Goal: Task Accomplishment & Management: Complete application form

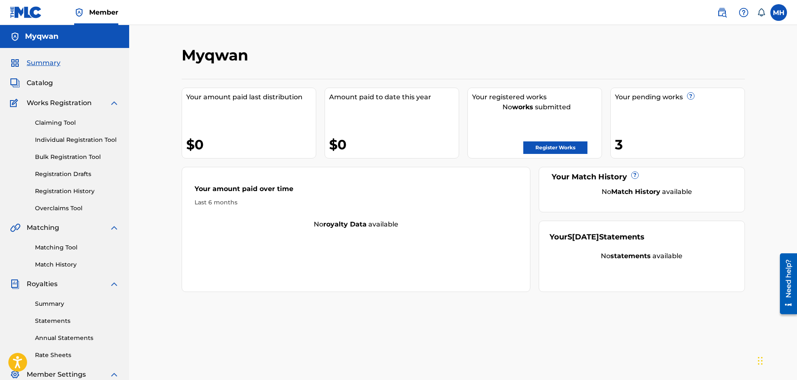
click at [48, 82] on span "Catalog" at bounding box center [40, 83] width 26 height 10
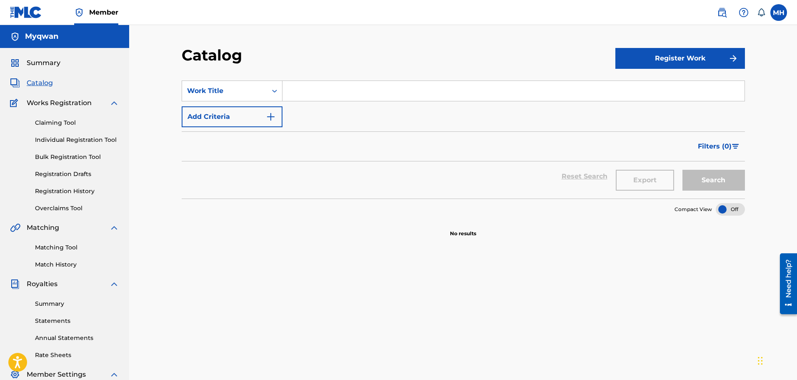
click at [55, 63] on span "Summary" at bounding box center [44, 63] width 34 height 10
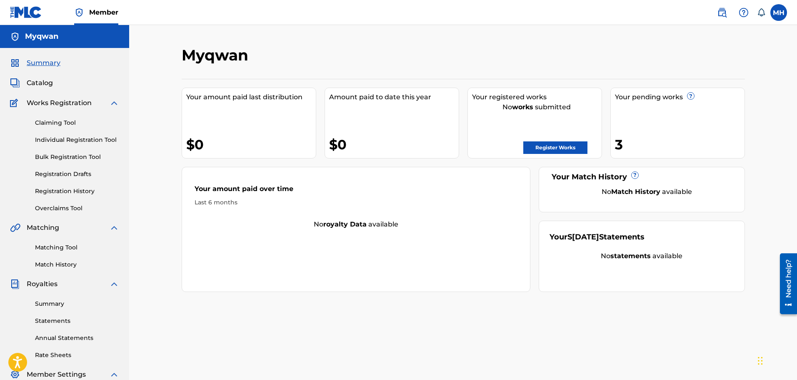
click at [629, 133] on div "Your pending works ? 3" at bounding box center [678, 123] width 135 height 71
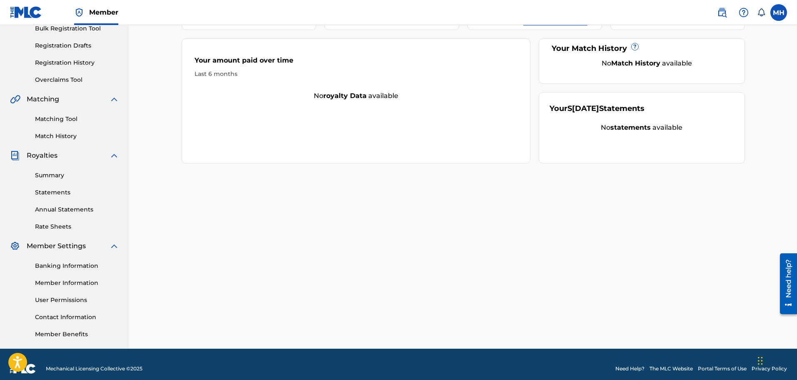
scroll to position [137, 0]
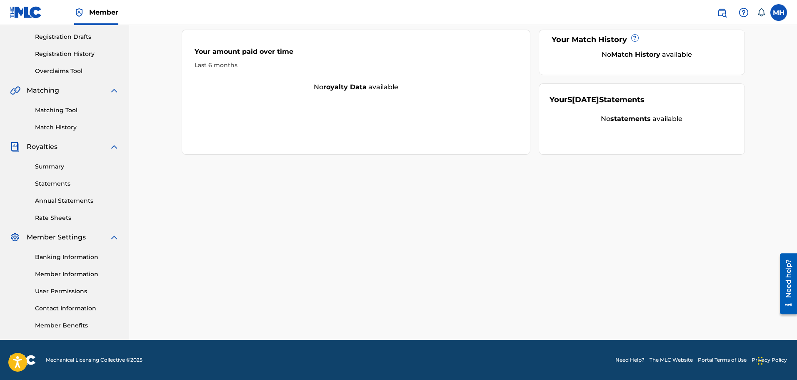
click at [58, 216] on link "Rate Sheets" at bounding box center [77, 217] width 84 height 9
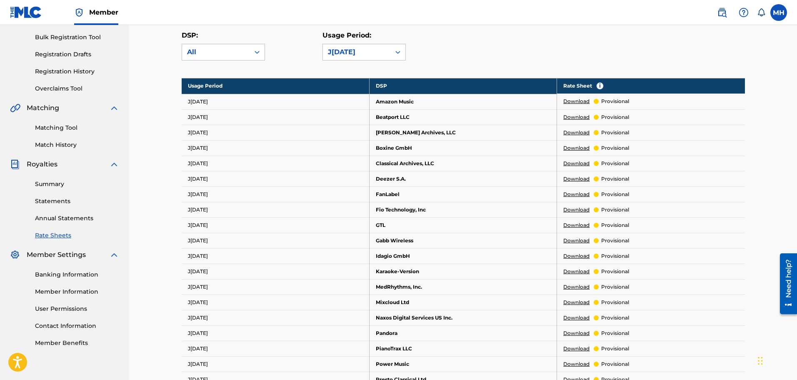
scroll to position [120, 0]
click at [78, 215] on link "Annual Statements" at bounding box center [77, 217] width 84 height 9
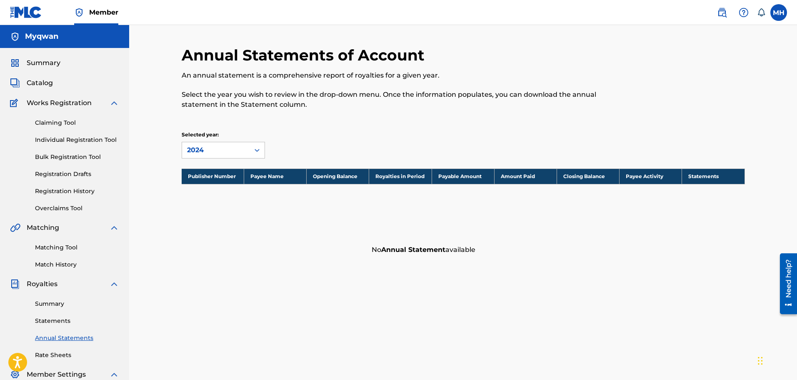
click at [66, 191] on link "Registration History" at bounding box center [77, 191] width 84 height 9
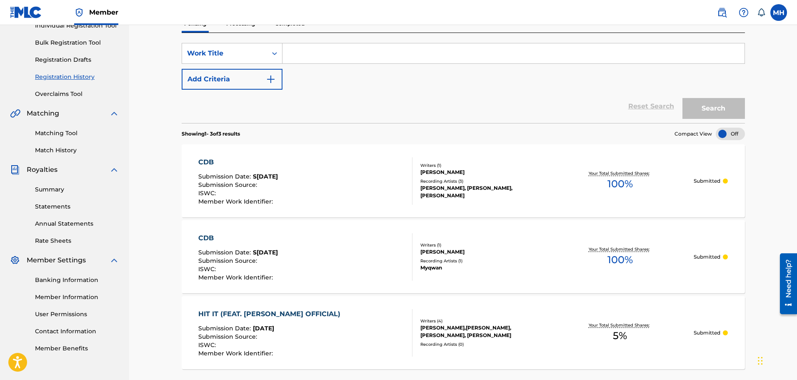
scroll to position [113, 0]
click at [72, 149] on link "Match History" at bounding box center [77, 151] width 84 height 9
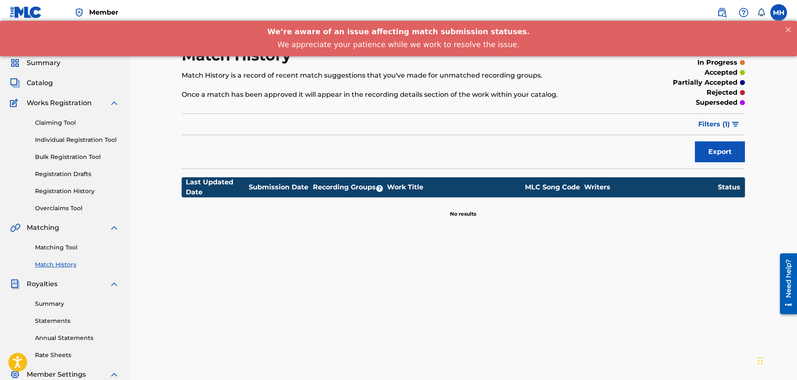
click at [63, 245] on link "Matching Tool" at bounding box center [77, 247] width 84 height 9
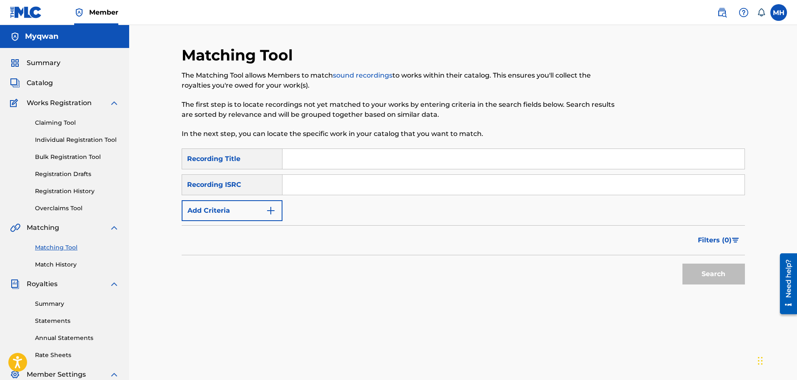
click at [787, 9] on div "MH MH [PERSON_NAME] [EMAIL_ADDRESS][DOMAIN_NAME] Notification Preferences Profi…" at bounding box center [748, 12] width 78 height 17
click at [784, 10] on label at bounding box center [779, 12] width 17 height 17
click at [779, 13] on input "MH [PERSON_NAME] [PERSON_NAME][EMAIL_ADDRESS][DOMAIN_NAME] Notification Prefere…" at bounding box center [779, 13] width 0 height 0
click at [698, 102] on link "Profile" at bounding box center [697, 104] width 17 height 8
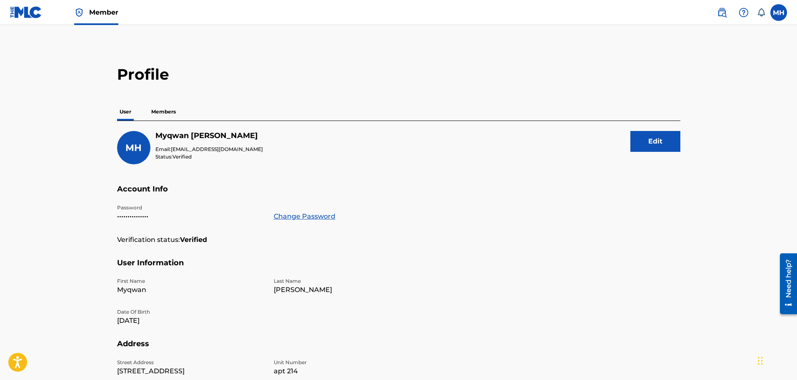
click at [165, 114] on p "Members" at bounding box center [164, 112] width 30 height 18
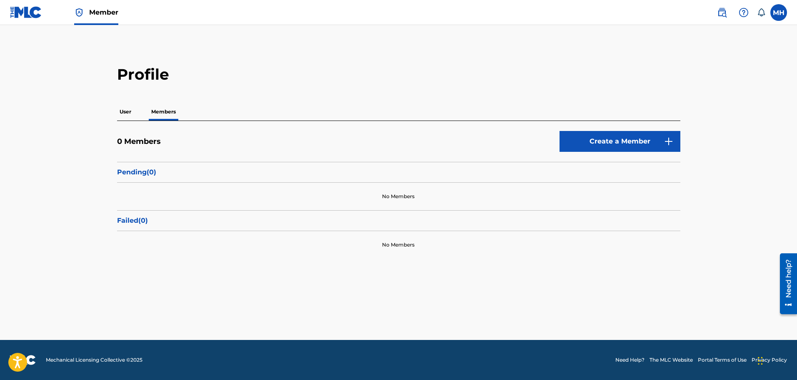
click at [130, 108] on p "User" at bounding box center [125, 112] width 17 height 18
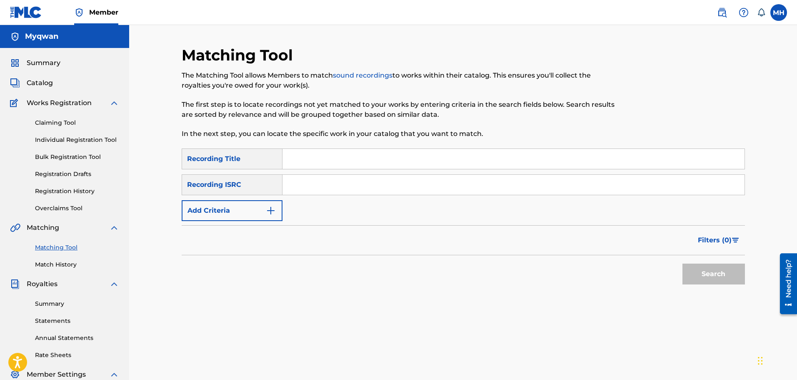
click at [293, 157] on input "Search Form" at bounding box center [514, 159] width 462 height 20
type input "my heart"
click at [683, 263] on button "Search" at bounding box center [714, 273] width 63 height 21
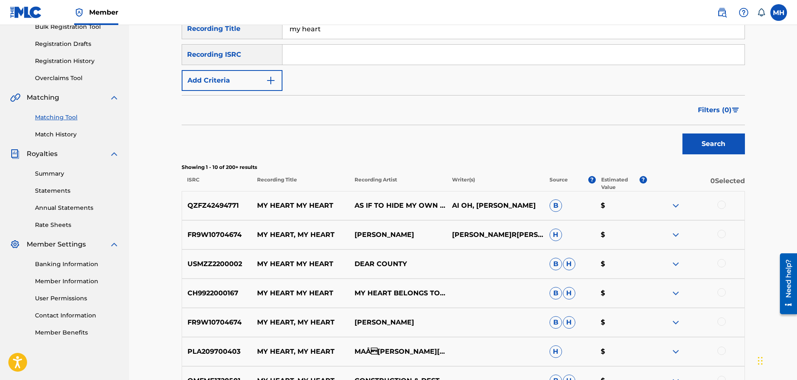
scroll to position [117, 0]
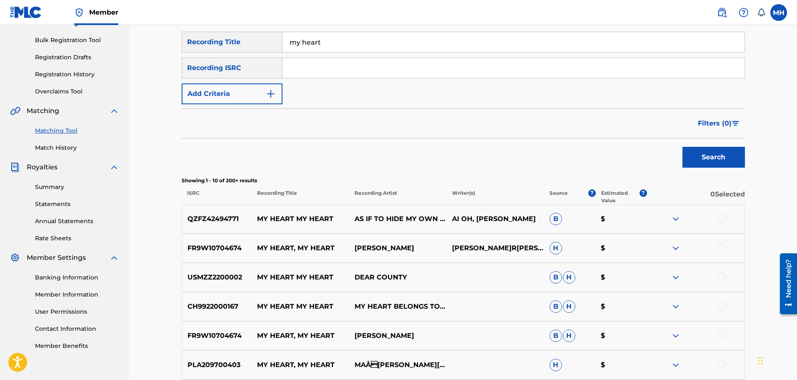
click at [212, 55] on div "SearchWithCriteria1f76c91c-82ec-44ed-b10f-23e03d08fb93 Recording Title my heart…" at bounding box center [463, 68] width 563 height 73
click at [218, 70] on div "Recording ISRC" at bounding box center [232, 68] width 101 height 21
click at [319, 72] on input "Search Form" at bounding box center [514, 68] width 462 height 20
paste input "CBEYJ2530883"
type input "CBEYJ2530883"
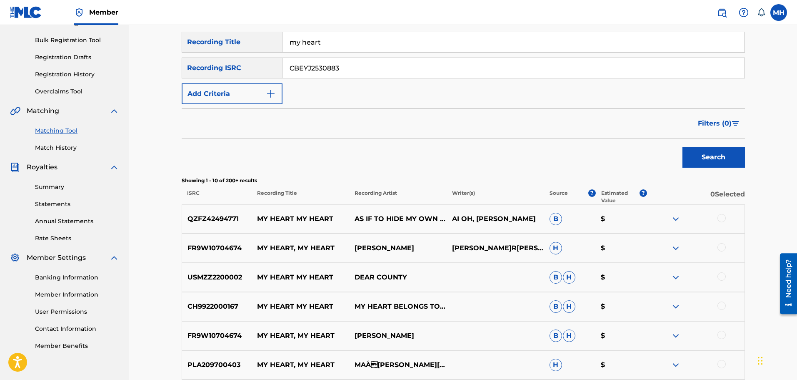
click at [724, 152] on button "Search" at bounding box center [714, 157] width 63 height 21
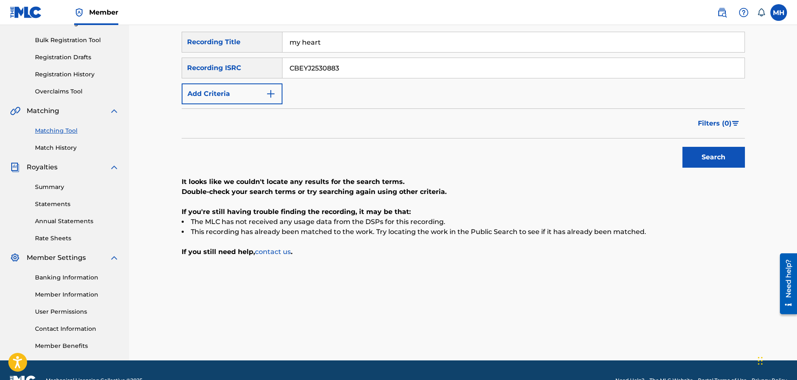
drag, startPoint x: 397, startPoint y: 71, endPoint x: 277, endPoint y: 84, distance: 120.3
click at [277, 84] on div "SearchWithCriteria1f76c91c-82ec-44ed-b10f-23e03d08fb93 Recording Title my heart…" at bounding box center [463, 68] width 563 height 73
click at [294, 41] on input "my heart" at bounding box center [514, 42] width 462 height 20
click at [307, 43] on input "My heart" at bounding box center [514, 42] width 462 height 20
type input "My Heart"
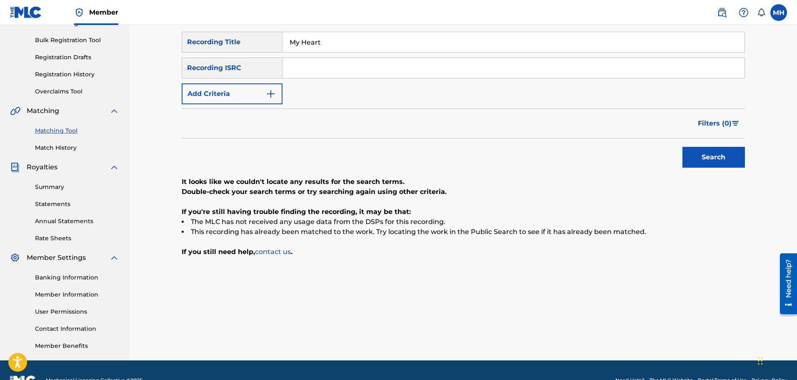
click at [310, 65] on input "Search Form" at bounding box center [514, 68] width 462 height 20
paste input "CBEYJ2530883"
type input "CBEYJ2530883"
click at [704, 154] on button "Search" at bounding box center [714, 157] width 63 height 21
click at [238, 91] on button "Add Criteria" at bounding box center [232, 93] width 101 height 21
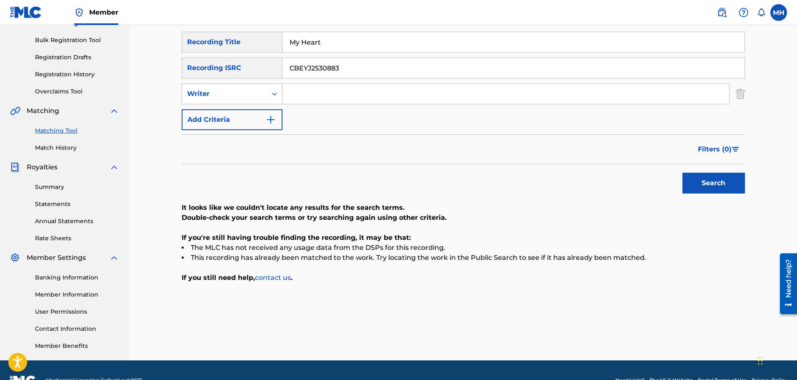
click at [254, 95] on div "Writer" at bounding box center [224, 94] width 75 height 10
click at [58, 147] on link "Match History" at bounding box center [77, 147] width 84 height 9
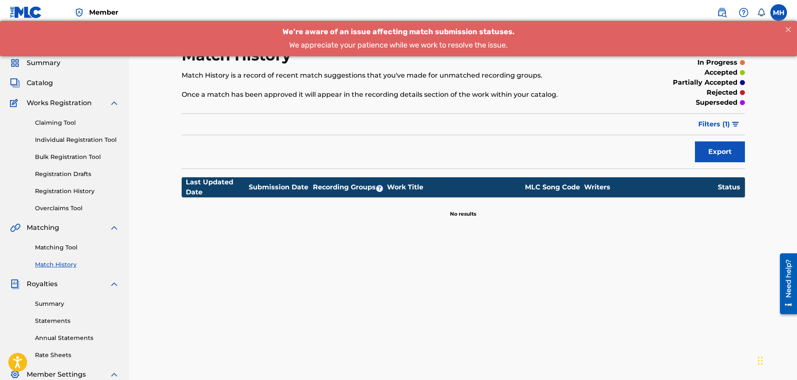
click at [73, 201] on div "Claiming Tool Individual Registration Tool Bulk Registration Tool Registration …" at bounding box center [64, 160] width 109 height 105
click at [74, 195] on link "Registration History" at bounding box center [77, 191] width 84 height 9
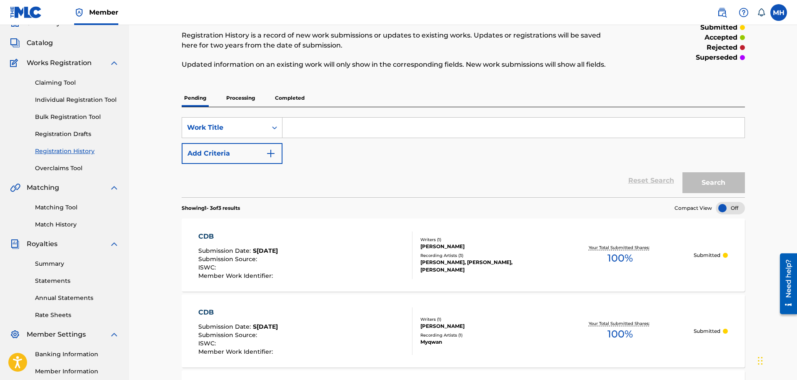
scroll to position [41, 0]
click at [461, 140] on div "SearchWithCriteria297404bd-fcd2-4510-9320-2e0631b35090 Work Title Add Criteria" at bounding box center [463, 139] width 563 height 47
click at [76, 100] on link "Individual Registration Tool" at bounding box center [77, 98] width 84 height 9
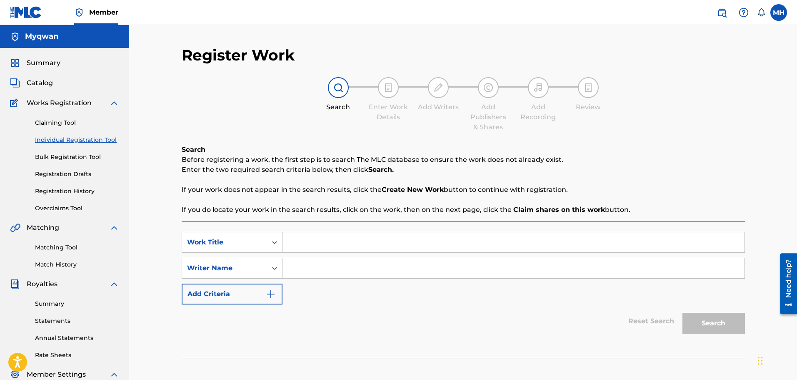
click at [310, 250] on input "Search Form" at bounding box center [514, 242] width 462 height 20
type input "#"
type input "3 AM Freestyle"
click at [317, 271] on input "Search Form" at bounding box center [514, 268] width 462 height 20
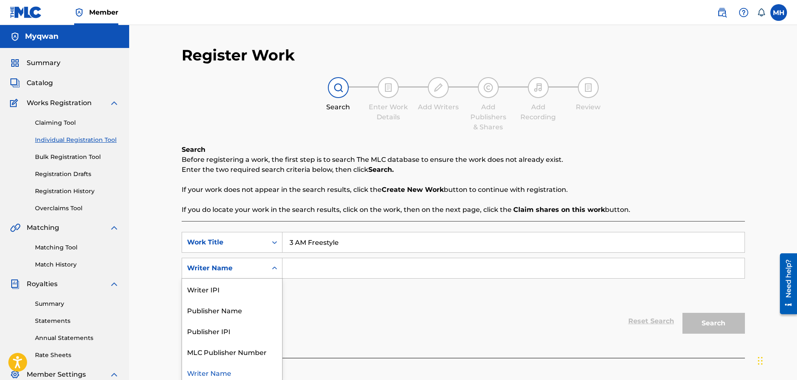
scroll to position [3, 0]
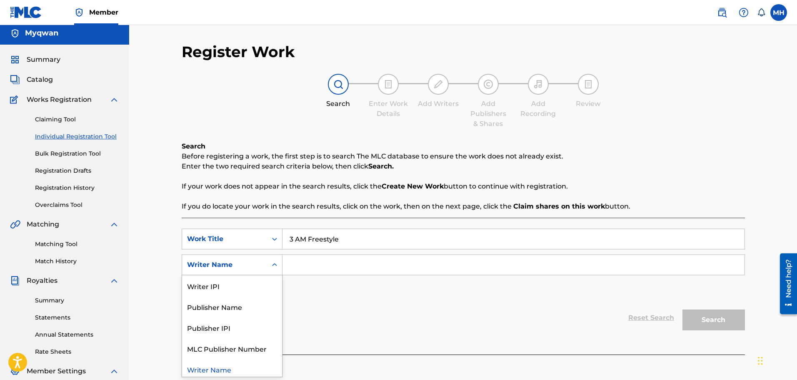
click at [269, 263] on div "Search Form" at bounding box center [274, 264] width 15 height 15
click at [238, 324] on div "Publisher IPI" at bounding box center [232, 327] width 100 height 21
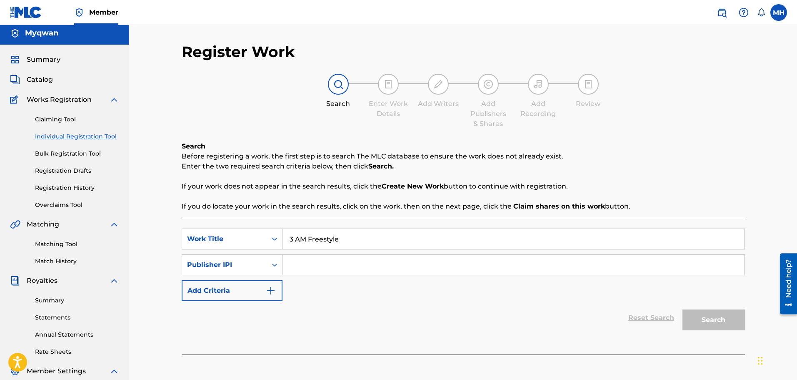
click at [313, 266] on input "Search Form" at bounding box center [514, 265] width 462 height 20
paste input "CBEYJ2530883"
type input "CBEYJ2530883"
paste input "1312716485"
type input "1312716485"
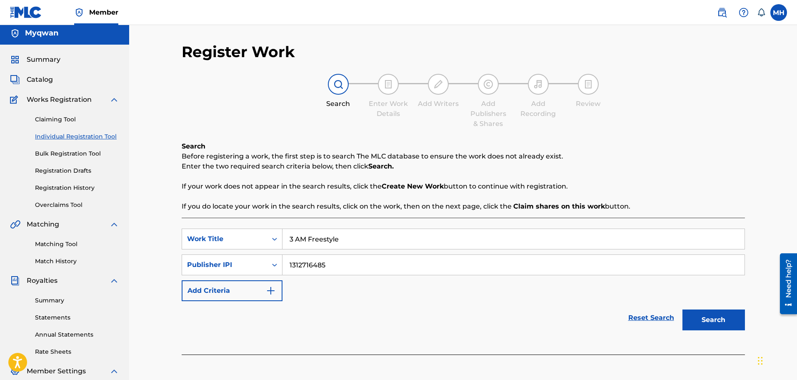
click at [705, 326] on button "Search" at bounding box center [714, 319] width 63 height 21
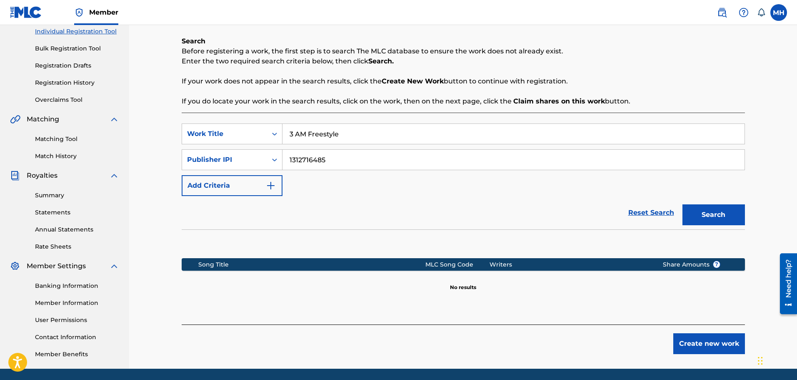
scroll to position [137, 0]
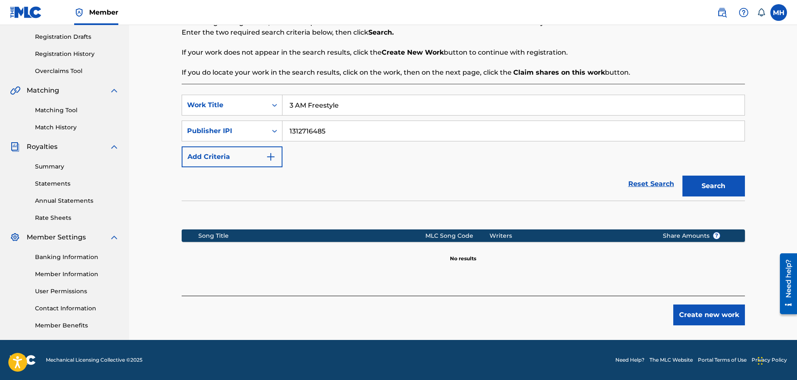
click at [691, 314] on button "Create new work" at bounding box center [710, 314] width 72 height 21
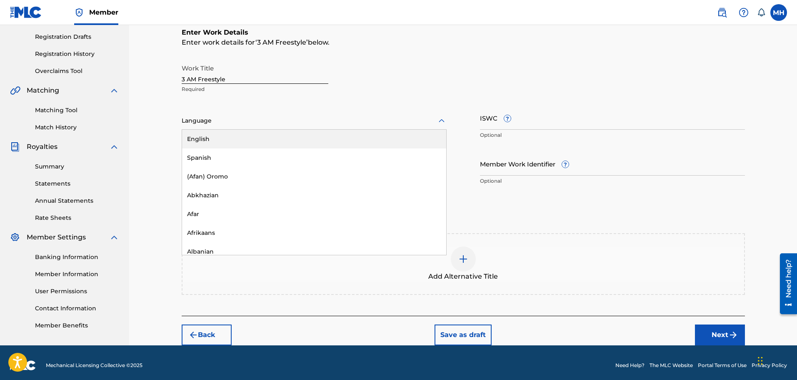
click at [233, 124] on div at bounding box center [314, 120] width 265 height 10
click at [222, 141] on div "English" at bounding box center [314, 139] width 264 height 19
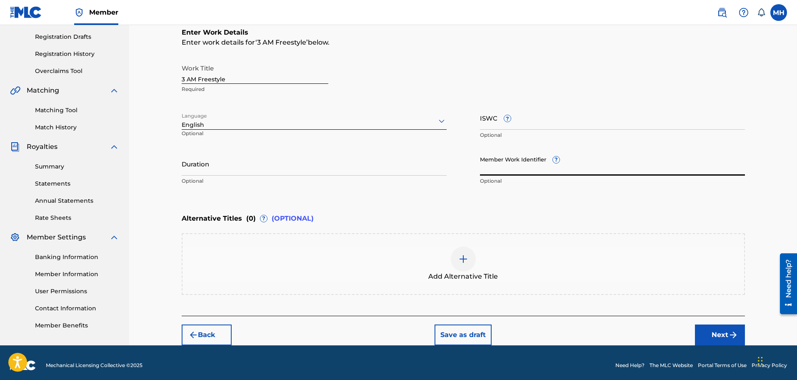
click at [524, 166] on input "Member Work Identifier ?" at bounding box center [612, 164] width 265 height 24
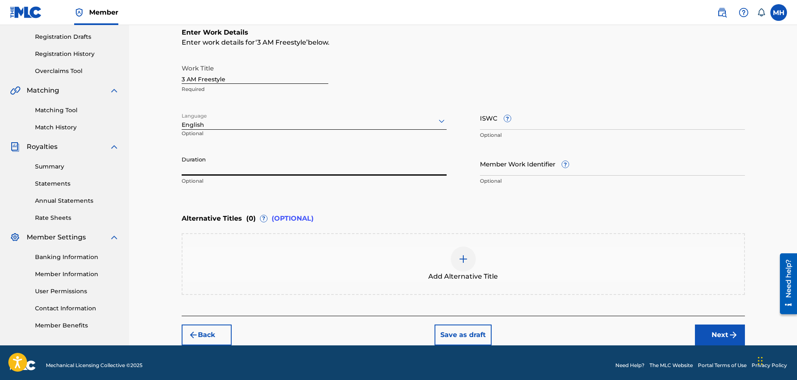
click at [280, 168] on input "Duration" at bounding box center [314, 164] width 265 height 24
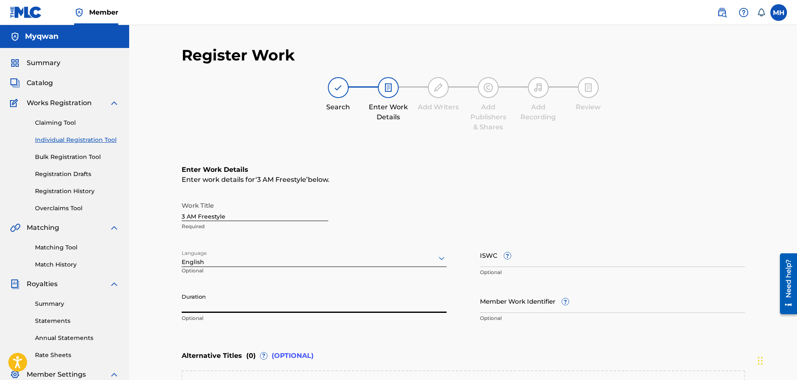
scroll to position [143, 0]
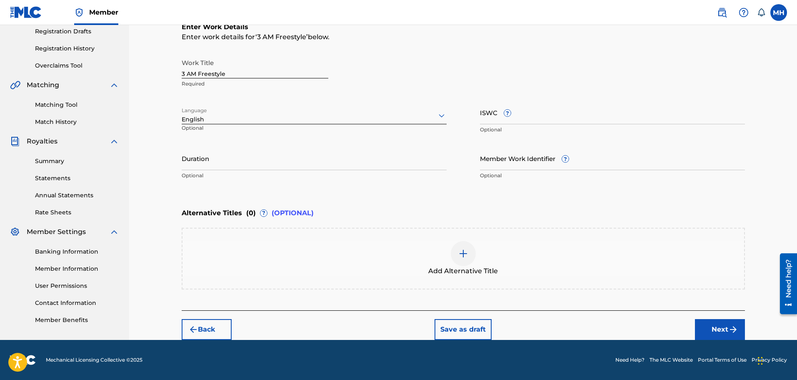
click at [453, 256] on div at bounding box center [463, 253] width 25 height 25
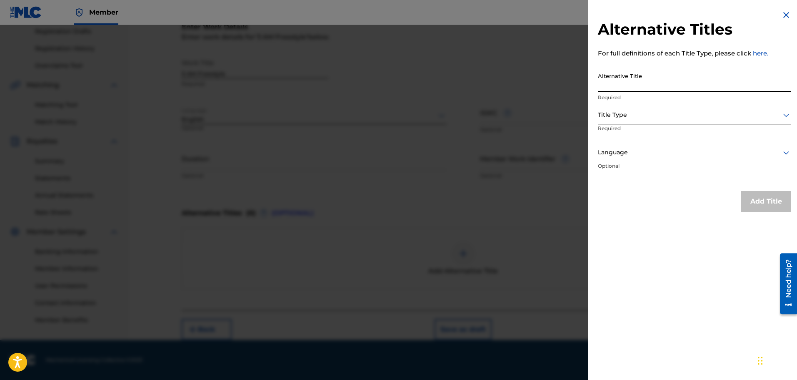
click at [654, 70] on input "Alternative Title" at bounding box center [694, 80] width 193 height 24
type input "3 am"
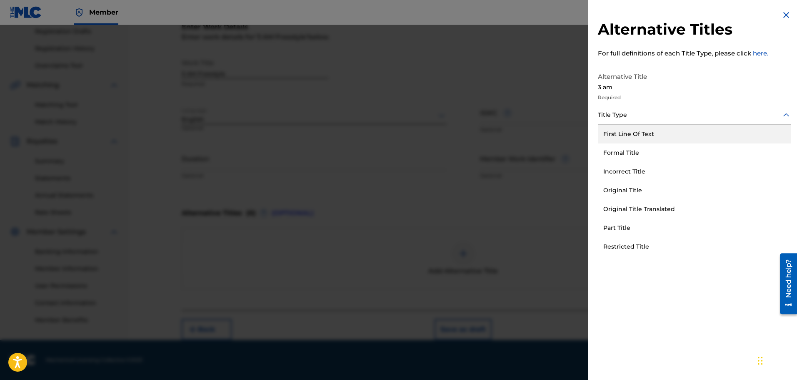
click at [631, 118] on div at bounding box center [694, 115] width 193 height 10
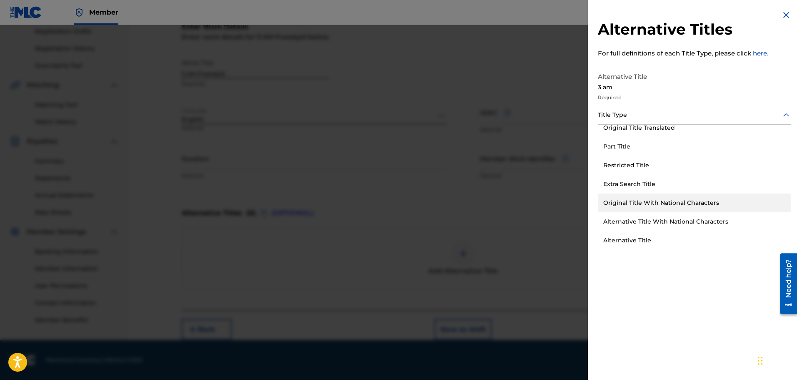
scroll to position [0, 0]
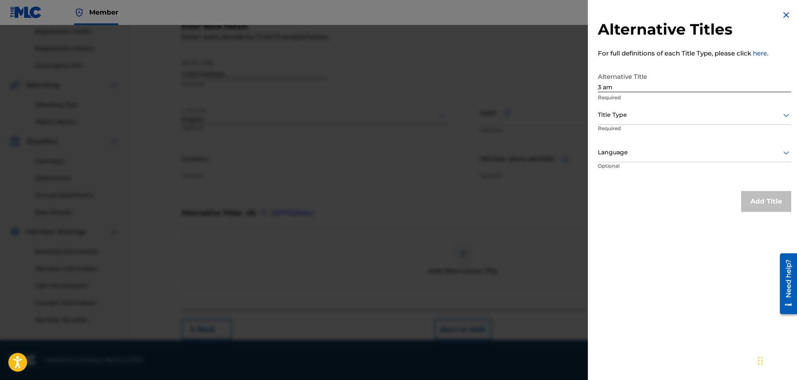
click at [726, 49] on p "For full definitions of each Title Type, please click here." at bounding box center [694, 54] width 193 height 10
click at [787, 20] on h2 "Alternative Titles" at bounding box center [694, 29] width 193 height 19
click at [784, 14] on img at bounding box center [786, 15] width 10 height 10
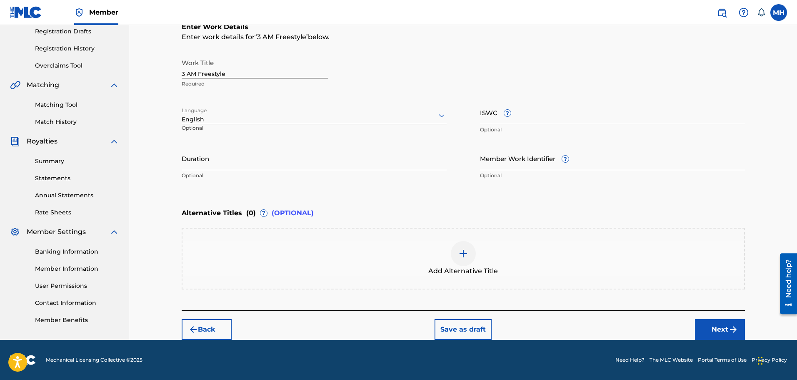
click at [719, 323] on button "Next" at bounding box center [720, 329] width 50 height 21
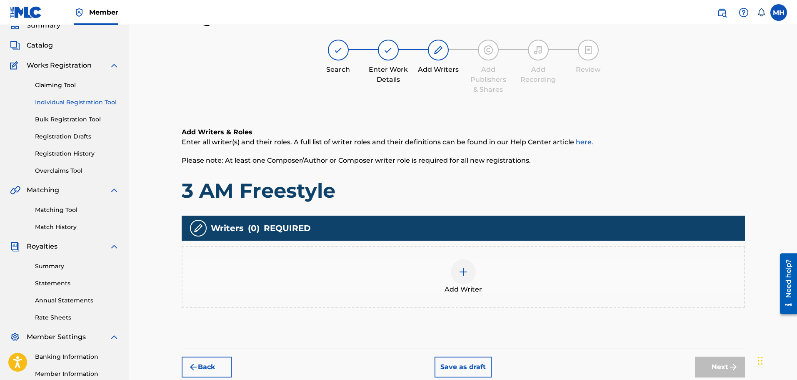
click at [428, 277] on div "Add Writer" at bounding box center [464, 276] width 562 height 35
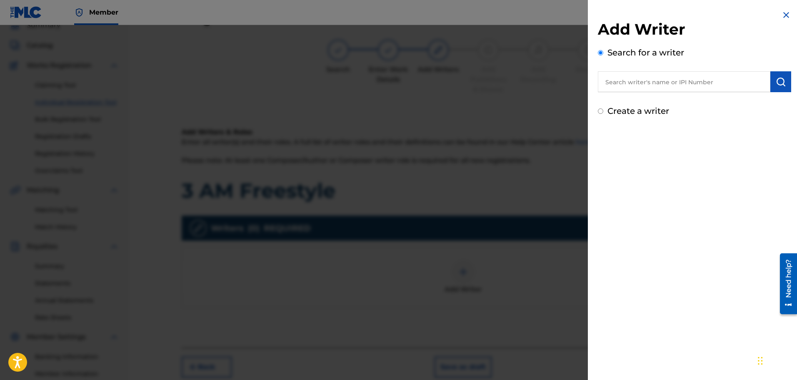
click at [660, 83] on input "text" at bounding box center [684, 81] width 173 height 21
paste input "1312716485"
click at [660, 83] on input "text" at bounding box center [684, 81] width 173 height 21
type input "1312716485"
paste input "1312716583"
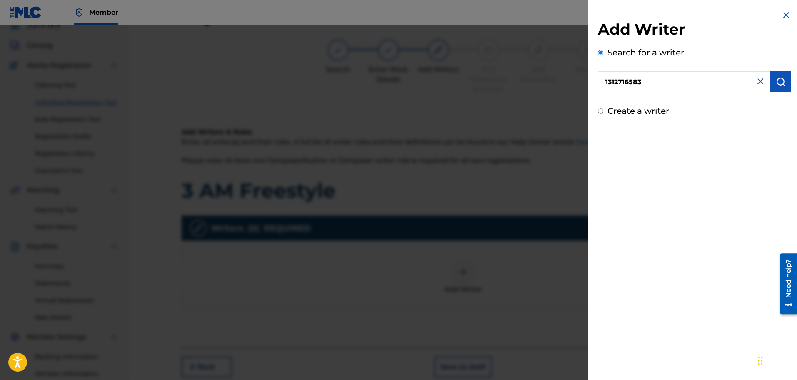
type input "1312716583"
click at [776, 80] on img "submit" at bounding box center [781, 82] width 10 height 10
click at [756, 82] on img at bounding box center [761, 81] width 10 height 10
click at [723, 83] on input "text" at bounding box center [684, 81] width 173 height 21
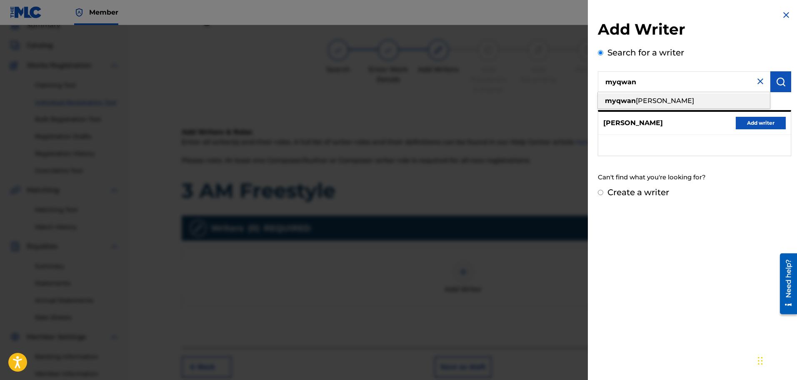
click at [672, 98] on div "[PERSON_NAME]" at bounding box center [684, 100] width 172 height 15
click at [784, 79] on button "submit" at bounding box center [781, 81] width 21 height 21
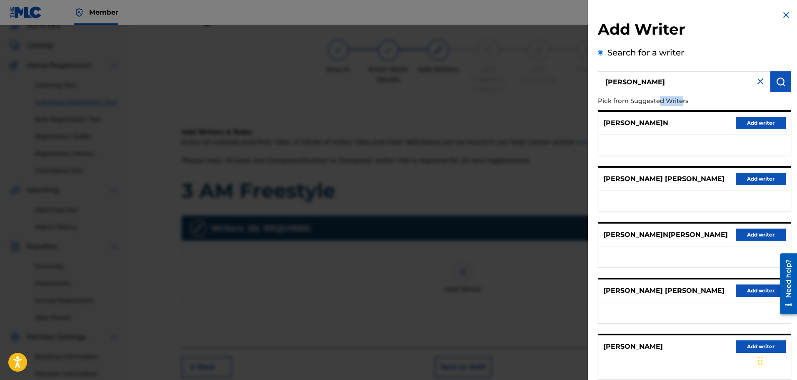
drag, startPoint x: 682, startPoint y: 95, endPoint x: 661, endPoint y: 92, distance: 21.0
click at [661, 92] on p "Pick from Suggested Writers" at bounding box center [671, 101] width 146 height 18
drag, startPoint x: 669, startPoint y: 77, endPoint x: 639, endPoint y: 85, distance: 31.0
click at [639, 85] on input "[PERSON_NAME]" at bounding box center [684, 81] width 173 height 21
type input "myqwan"
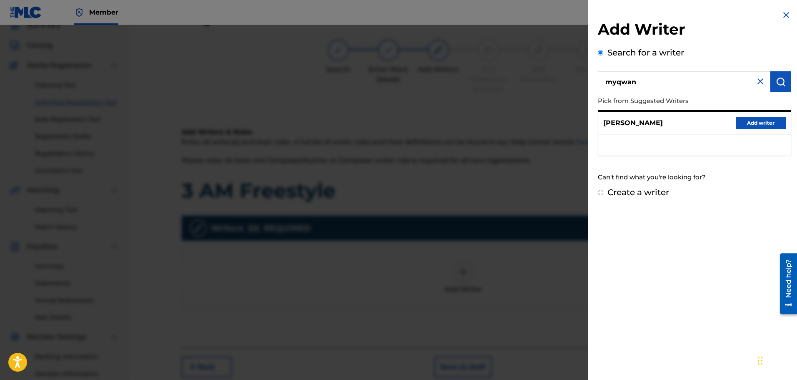
click at [747, 123] on button "Add writer" at bounding box center [761, 123] width 50 height 13
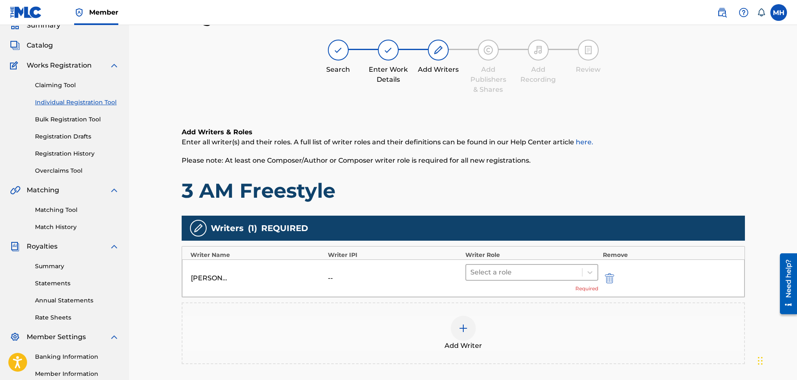
click at [523, 271] on div at bounding box center [525, 272] width 108 height 12
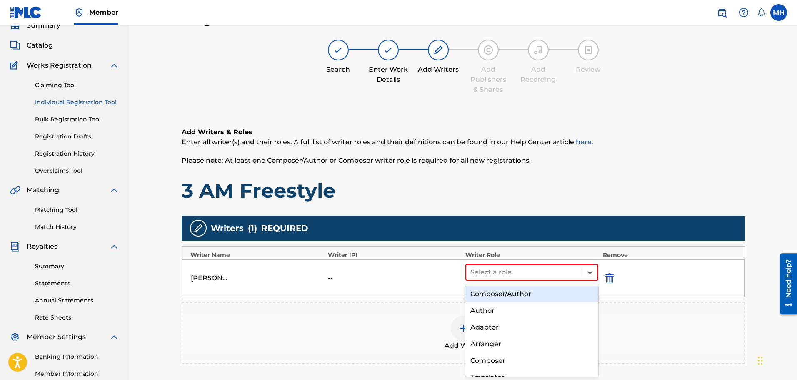
click at [504, 296] on div "Composer/Author" at bounding box center [532, 293] width 133 height 17
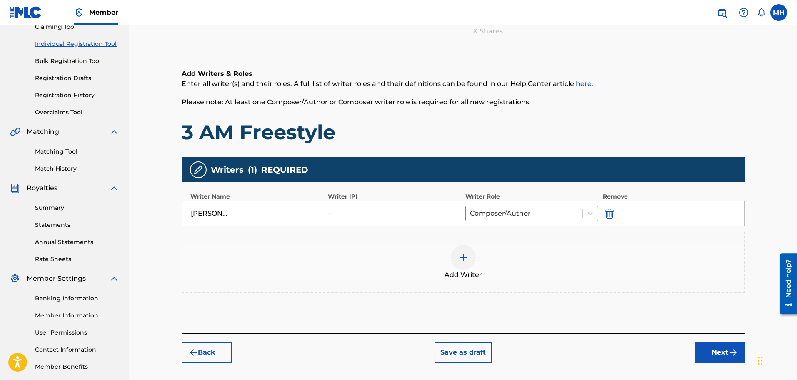
scroll to position [97, 0]
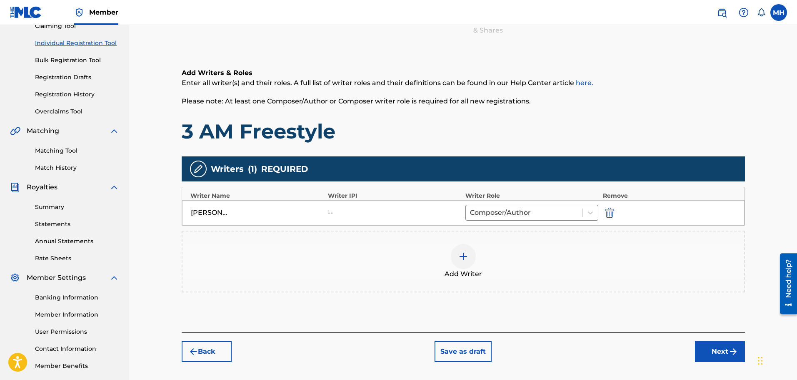
click at [321, 263] on div "Add Writer" at bounding box center [464, 261] width 562 height 35
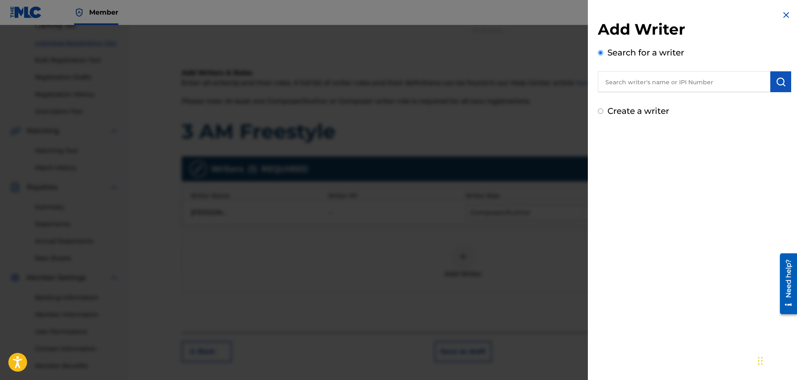
click at [656, 84] on input "text" at bounding box center [684, 81] width 173 height 21
click at [635, 111] on label "Create a writer" at bounding box center [639, 111] width 62 height 10
radio input "true"
click at [603, 111] on input "Create a writer" at bounding box center [600, 110] width 5 height 5
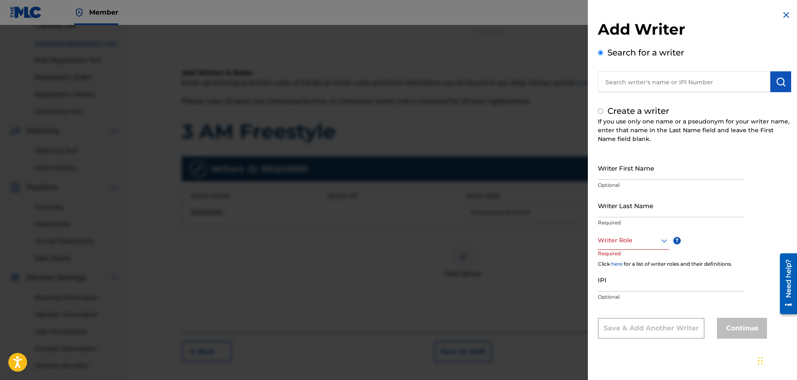
radio input "false"
radio input "true"
click at [659, 85] on input "text" at bounding box center [684, 81] width 173 height 21
radio input "true"
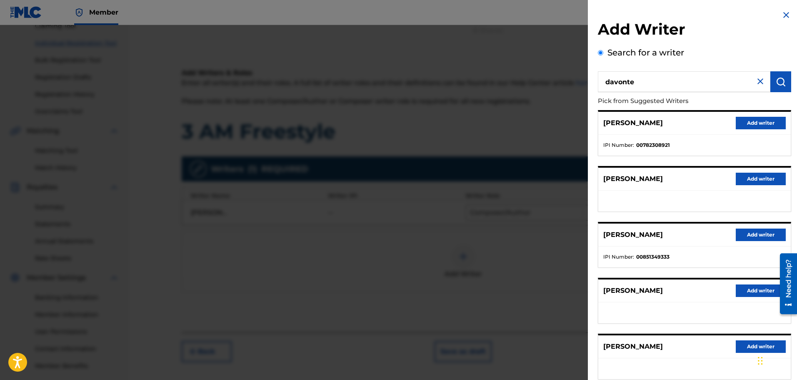
click at [652, 88] on input "davonte" at bounding box center [684, 81] width 173 height 21
type input "davonte hudspm"
click at [761, 83] on img at bounding box center [761, 81] width 10 height 10
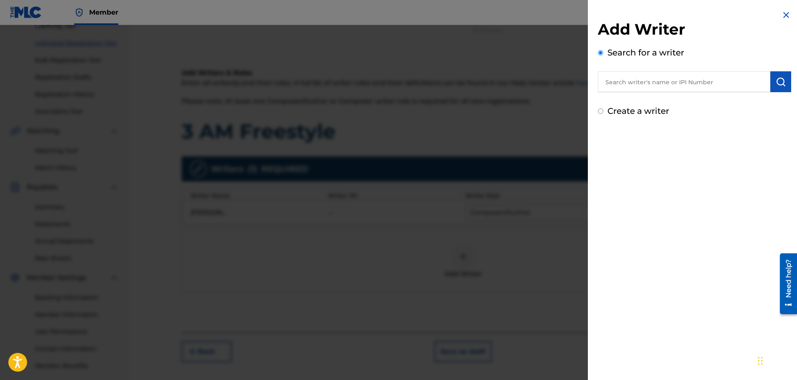
click at [648, 109] on label "Create a writer" at bounding box center [639, 111] width 62 height 10
radio input "true"
click at [603, 109] on input "Create a writer" at bounding box center [600, 110] width 5 height 5
radio input "false"
radio input "true"
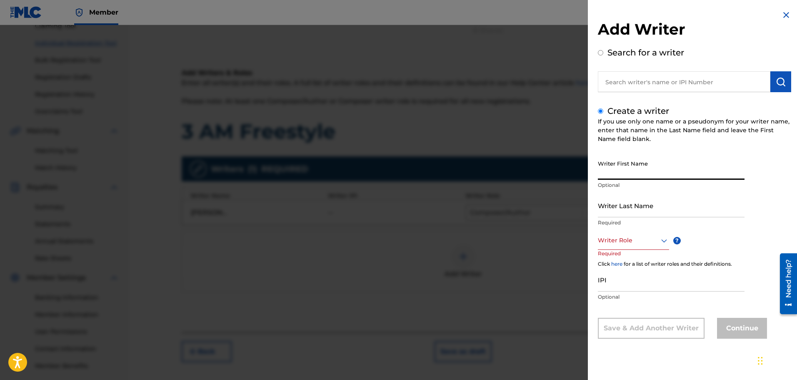
click at [617, 173] on input "Writer First Name" at bounding box center [671, 168] width 147 height 24
type input "Myqwan"
type input "[PERSON_NAME]"
drag, startPoint x: 634, startPoint y: 174, endPoint x: 578, endPoint y: 174, distance: 56.7
click at [578, 174] on div "Add Writer Search for a writer Create a writer If you use only one name or a ps…" at bounding box center [398, 202] width 797 height 355
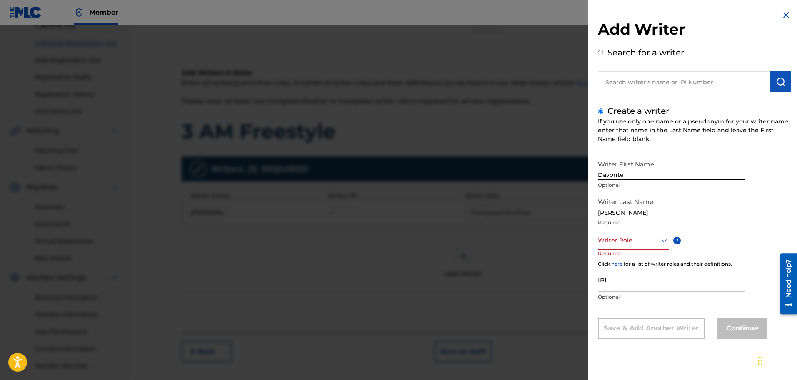
type input "Davonte"
click at [601, 215] on input "[PERSON_NAME]" at bounding box center [671, 205] width 147 height 24
type input "[PERSON_NAME]"
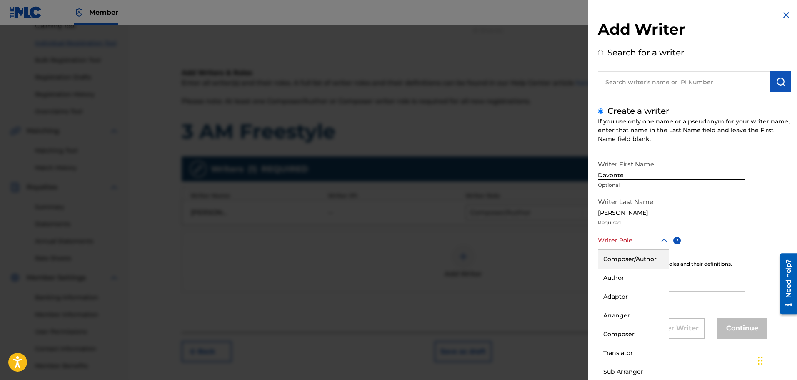
click at [649, 234] on div "Writer Role" at bounding box center [633, 240] width 71 height 19
click at [623, 282] on div "Author" at bounding box center [633, 277] width 70 height 19
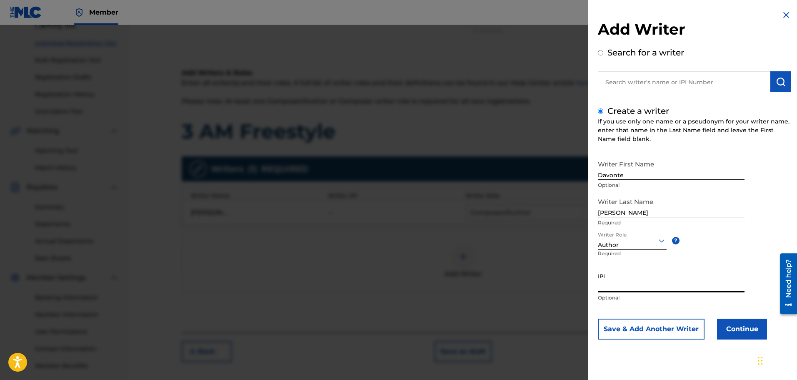
click at [650, 285] on input "IPI" at bounding box center [671, 280] width 147 height 24
click at [751, 328] on button "Continue" at bounding box center [742, 328] width 50 height 21
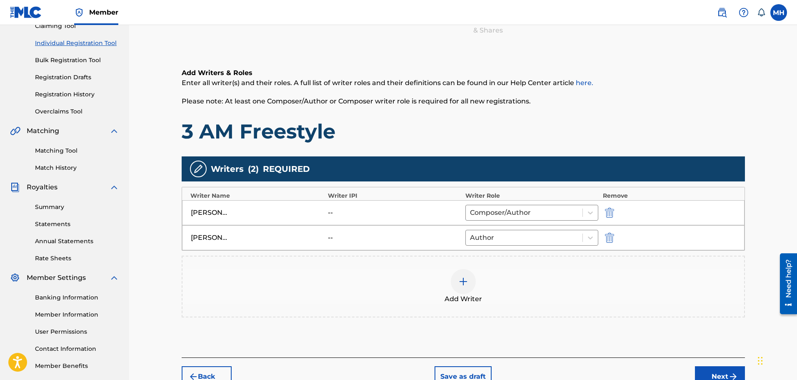
click at [478, 277] on div "Add Writer" at bounding box center [464, 286] width 562 height 35
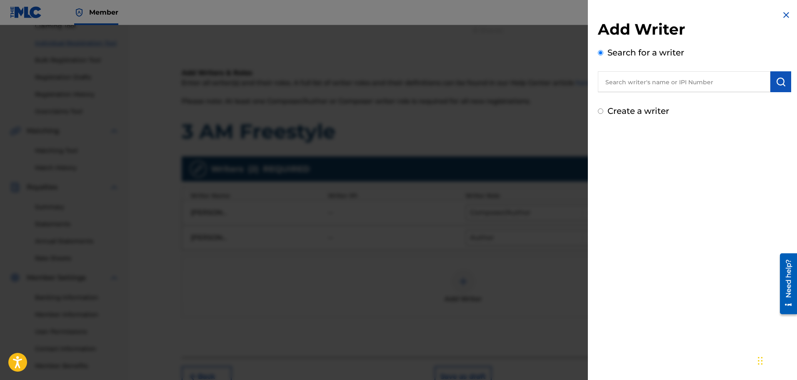
click at [612, 109] on label "Create a writer" at bounding box center [639, 111] width 62 height 10
radio input "true"
click at [603, 109] on input "Create a writer" at bounding box center [600, 110] width 5 height 5
radio input "false"
radio input "true"
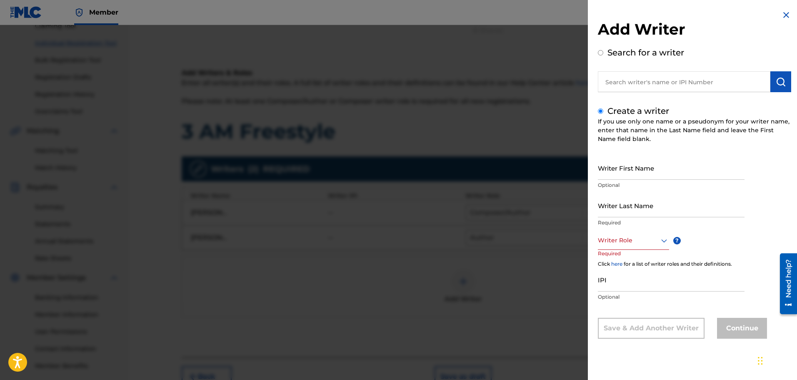
click at [656, 85] on input "text" at bounding box center [684, 81] width 173 height 21
radio input "true"
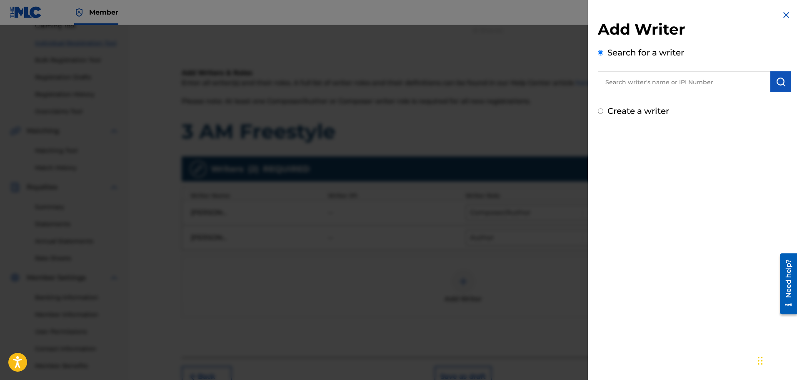
click at [588, 146] on div "Add Writer Search for a writer Create a writer" at bounding box center [694, 190] width 213 height 380
click at [615, 113] on label "Create a writer" at bounding box center [639, 111] width 62 height 10
radio input "true"
click at [603, 113] on input "Create a writer" at bounding box center [600, 110] width 5 height 5
radio input "false"
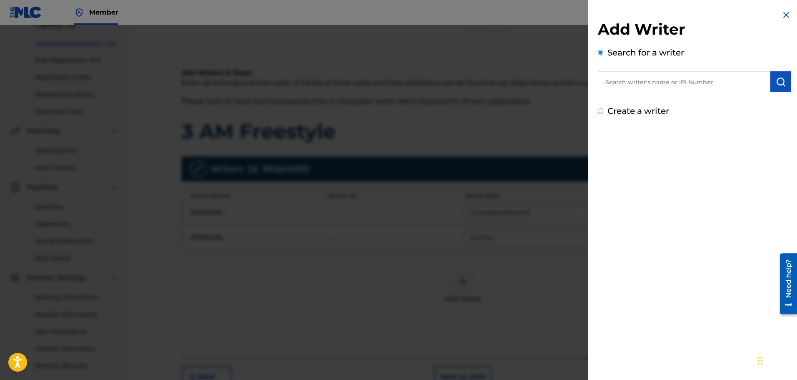
radio input "true"
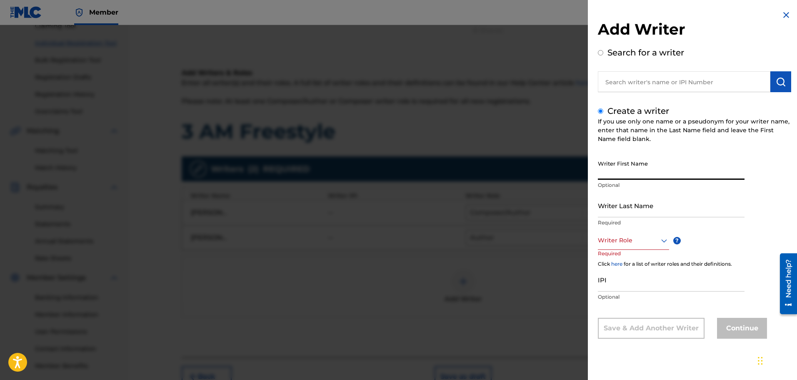
click at [613, 163] on input "Writer First Name" at bounding box center [671, 168] width 147 height 24
type input "[PERSON_NAME]"
click at [650, 210] on input "Writer Last Name" at bounding box center [671, 205] width 147 height 24
type input "[PERSON_NAME]"
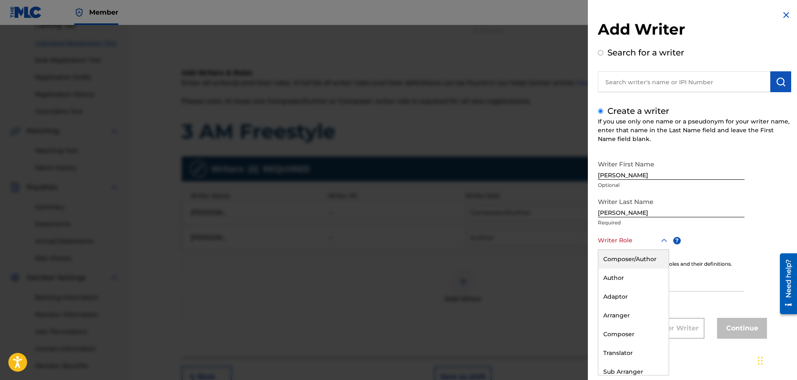
click at [632, 239] on div at bounding box center [633, 240] width 71 height 10
click at [622, 279] on div "Author" at bounding box center [633, 277] width 70 height 19
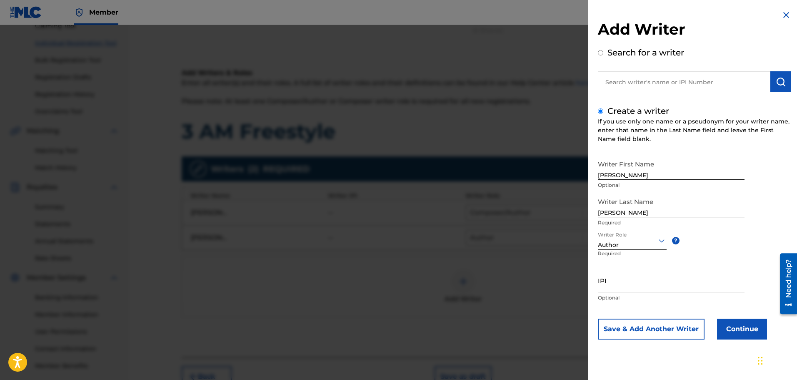
click at [738, 326] on button "Continue" at bounding box center [742, 328] width 50 height 21
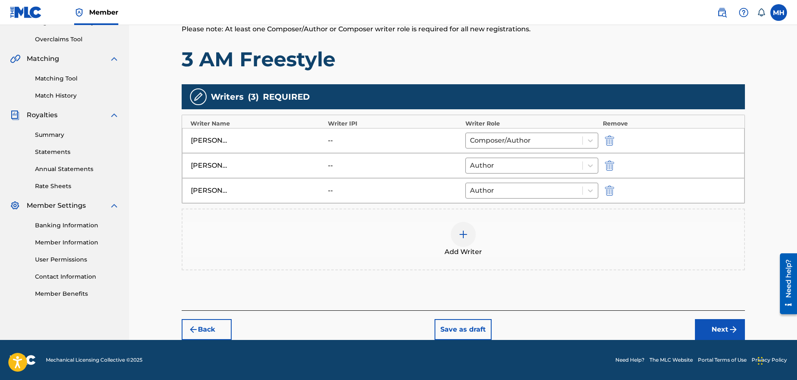
click at [711, 328] on button "Next" at bounding box center [720, 329] width 50 height 21
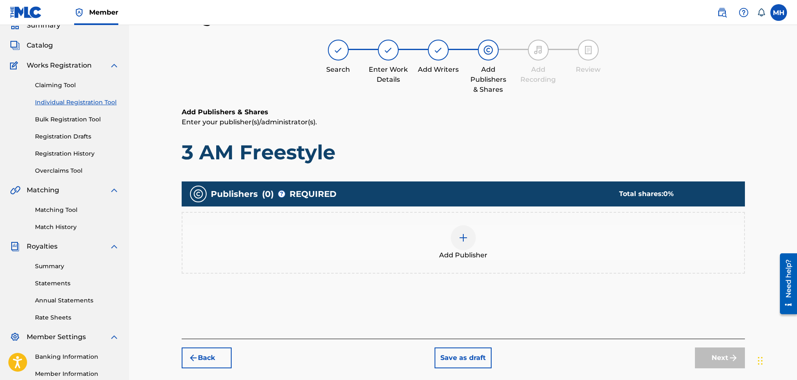
scroll to position [137, 0]
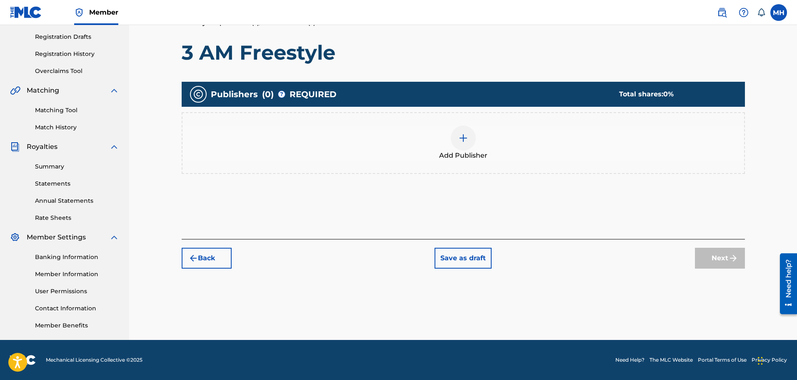
click at [457, 160] on span "Add Publisher" at bounding box center [463, 155] width 48 height 10
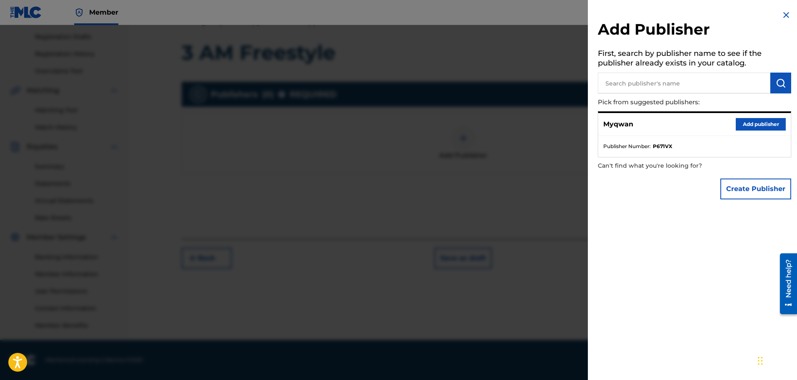
click at [674, 85] on input "text" at bounding box center [684, 83] width 173 height 21
click at [762, 125] on button "Add publisher" at bounding box center [761, 124] width 50 height 13
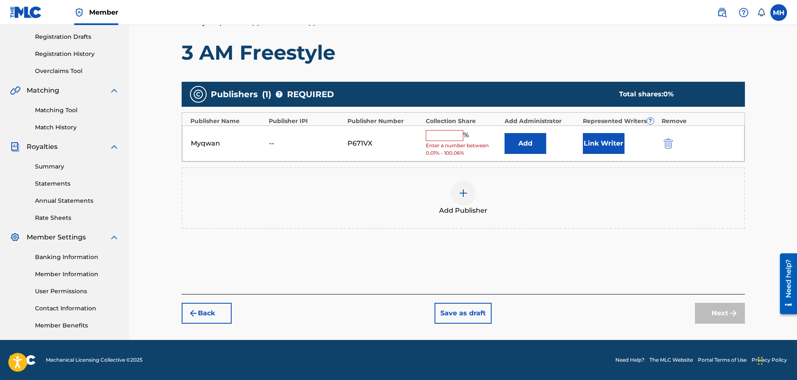
click at [436, 137] on input "text" at bounding box center [445, 135] width 38 height 11
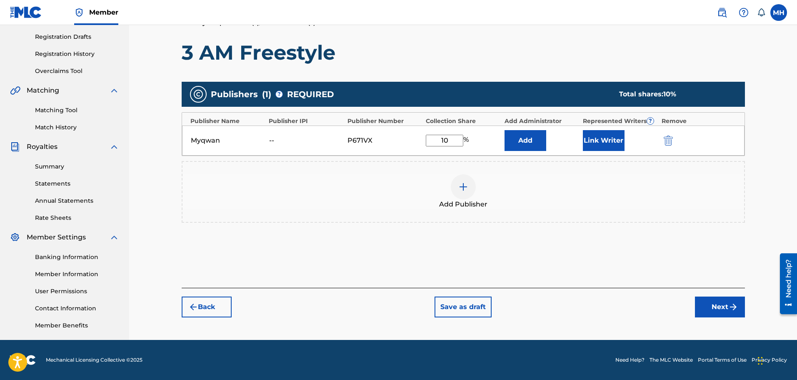
type input "1"
type input "100.06"
click at [717, 300] on button "Next" at bounding box center [720, 306] width 50 height 21
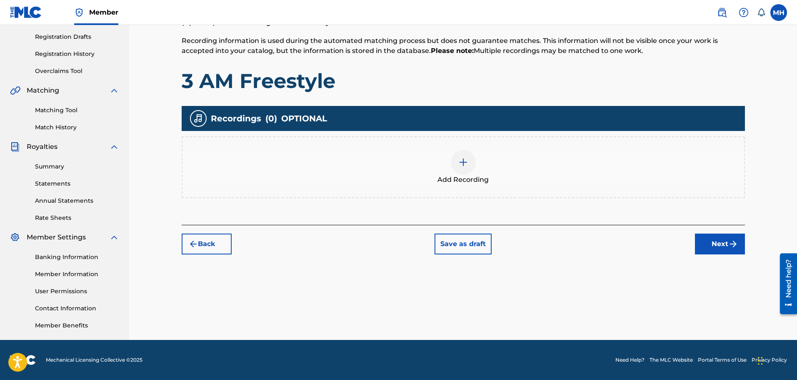
scroll to position [38, 0]
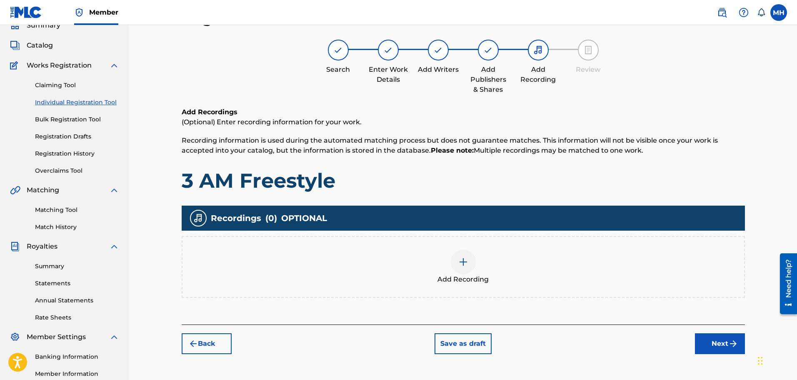
click at [465, 257] on img at bounding box center [463, 262] width 10 height 10
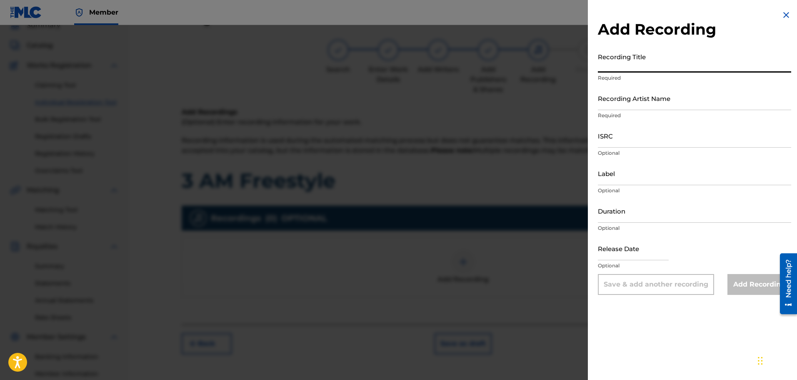
click at [637, 61] on input "Recording Title" at bounding box center [694, 61] width 193 height 24
type input "3 AM Freestyle"
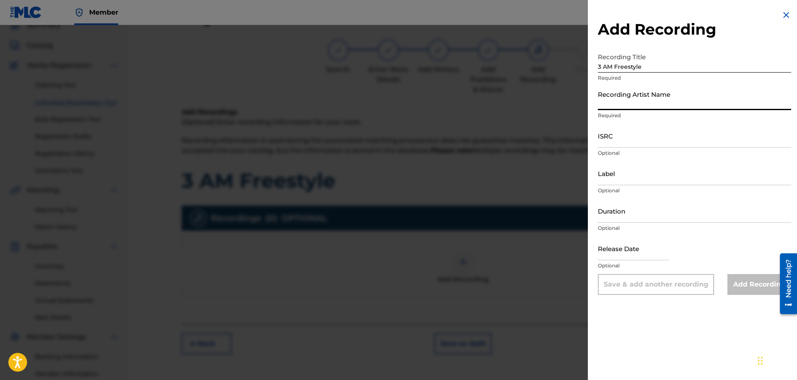
click at [632, 93] on input "Recording Artist Name" at bounding box center [694, 98] width 193 height 24
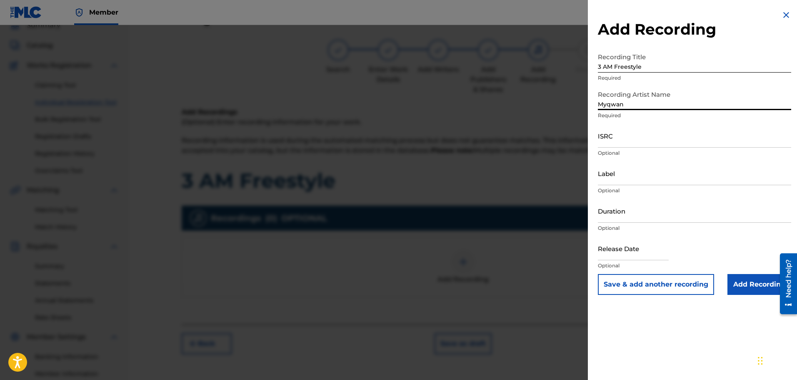
type input "Myqwan"
click at [606, 136] on input "ISRC" at bounding box center [694, 136] width 193 height 24
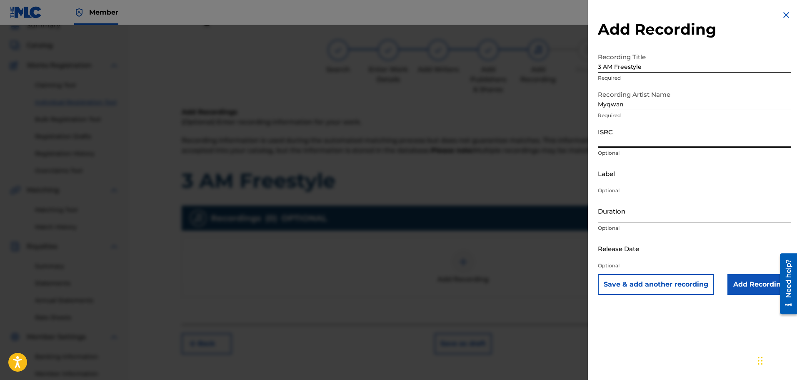
paste input "CBEYJ2515910"
type input "CBEYJ2515910"
click at [744, 286] on input "Add Recording" at bounding box center [760, 284] width 64 height 21
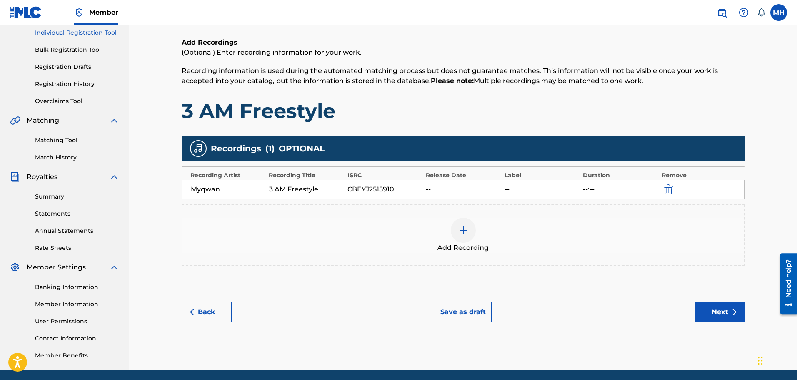
scroll to position [108, 0]
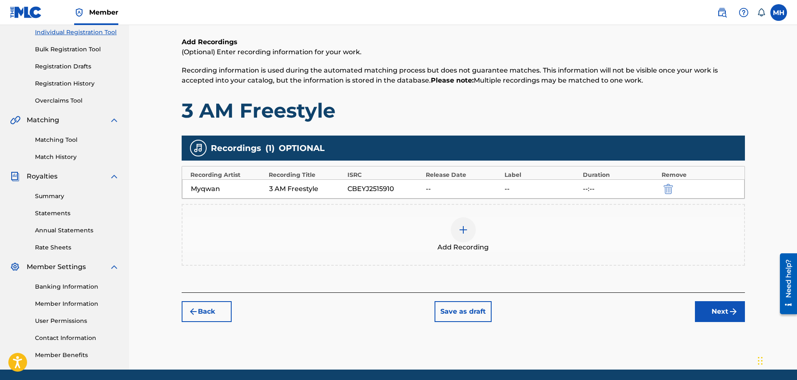
click at [719, 313] on button "Next" at bounding box center [720, 311] width 50 height 21
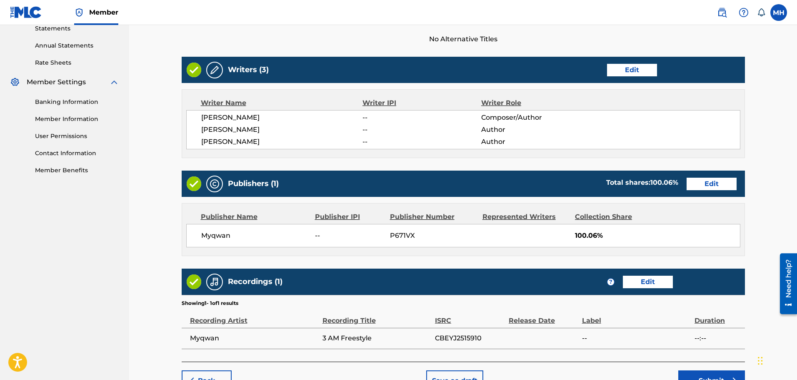
scroll to position [343, 0]
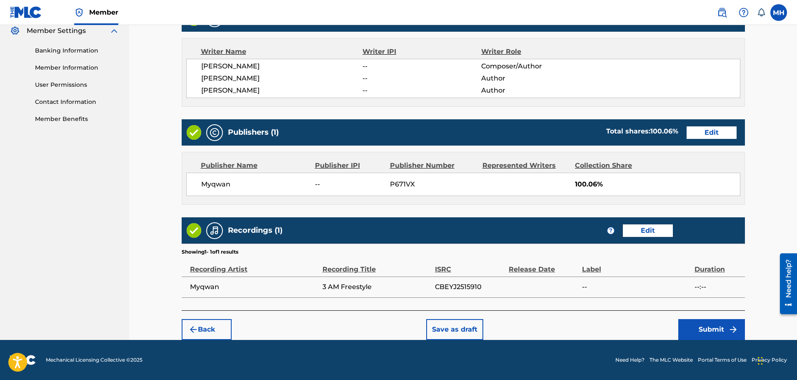
drag, startPoint x: 710, startPoint y: 328, endPoint x: 571, endPoint y: 316, distance: 139.8
click at [576, 321] on div "Back Save as draft Submit" at bounding box center [463, 325] width 563 height 30
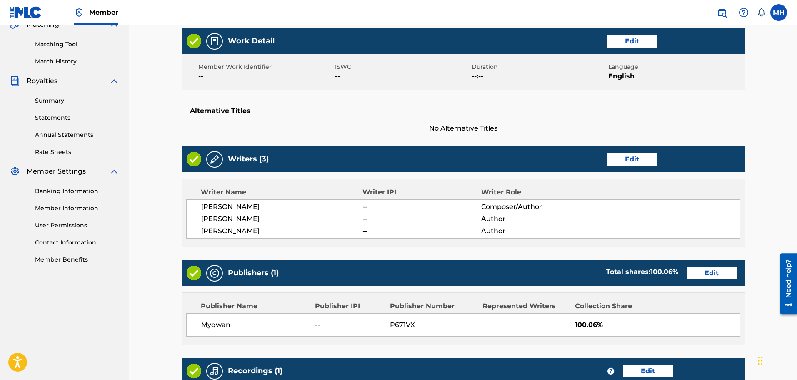
scroll to position [202, 0]
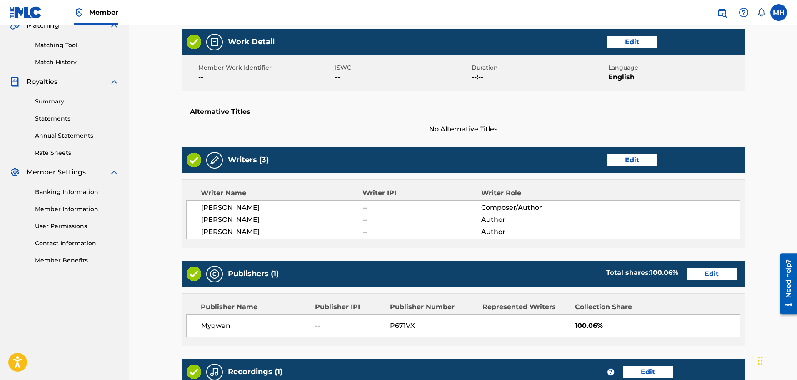
click at [629, 162] on button "Edit" at bounding box center [632, 160] width 50 height 13
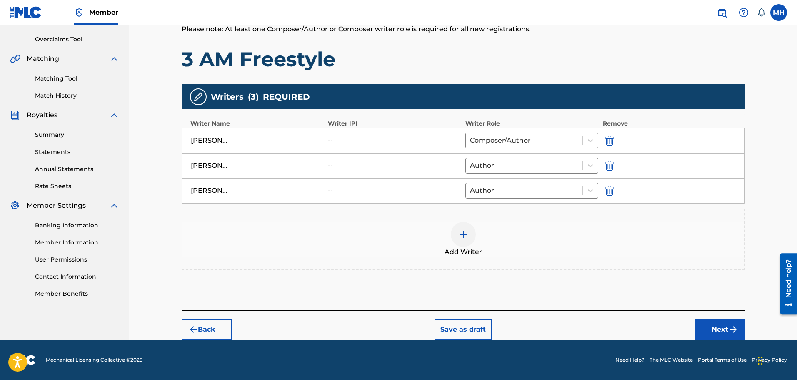
scroll to position [169, 0]
click at [400, 127] on div "Writer IPI" at bounding box center [394, 123] width 133 height 9
click at [242, 133] on div "[PERSON_NAME] -- Composer/Author" at bounding box center [463, 140] width 563 height 25
click at [472, 253] on span "Add Writer" at bounding box center [464, 252] width 38 height 10
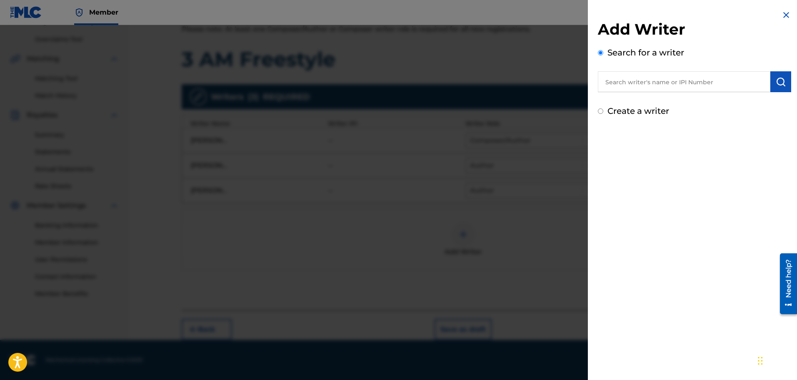
click at [656, 94] on div "Add Writer Search for a writer Create a writer" at bounding box center [694, 68] width 193 height 97
click at [662, 80] on input "text" at bounding box center [684, 81] width 173 height 21
paste input "1312716681"
type input "1312716681"
click at [779, 88] on button "submit" at bounding box center [781, 81] width 21 height 21
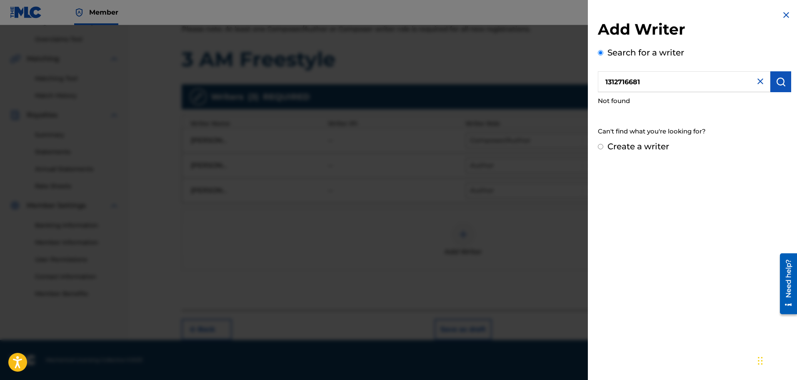
click at [786, 17] on img at bounding box center [786, 15] width 10 height 10
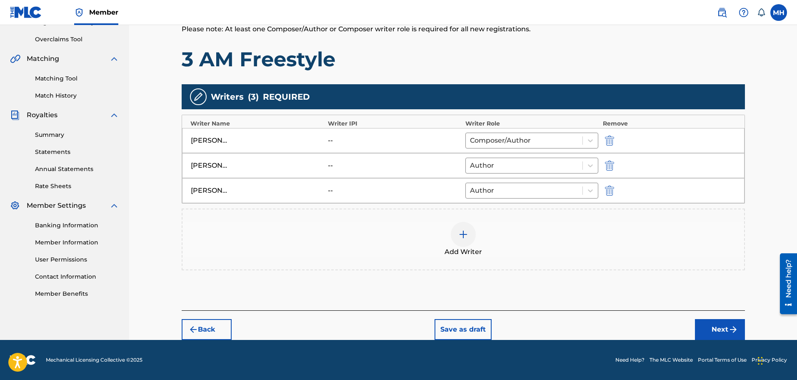
click at [708, 322] on button "Next" at bounding box center [720, 329] width 50 height 21
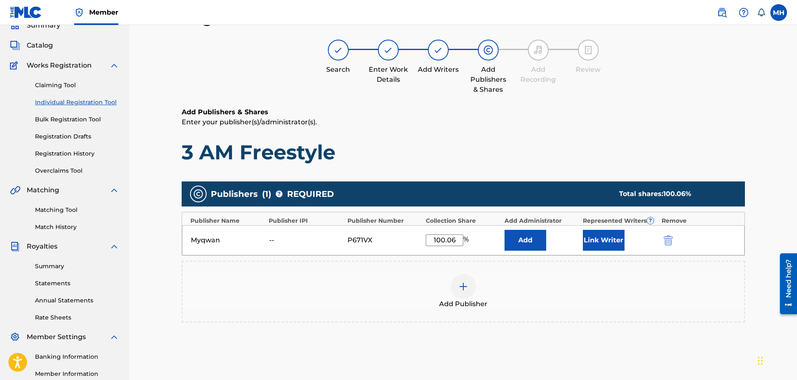
scroll to position [137, 0]
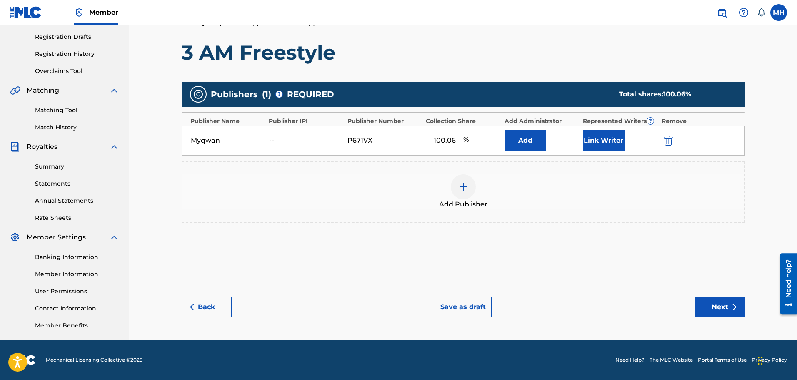
click at [612, 148] on button "Link Writer" at bounding box center [604, 140] width 42 height 21
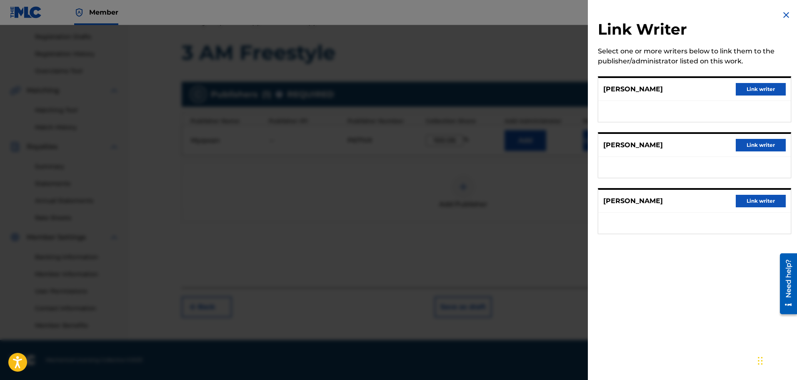
click at [778, 18] on div "Link Writer Select one or more writers below to link them to the publisher/admi…" at bounding box center [694, 127] width 213 height 254
click at [786, 14] on img at bounding box center [786, 15] width 10 height 10
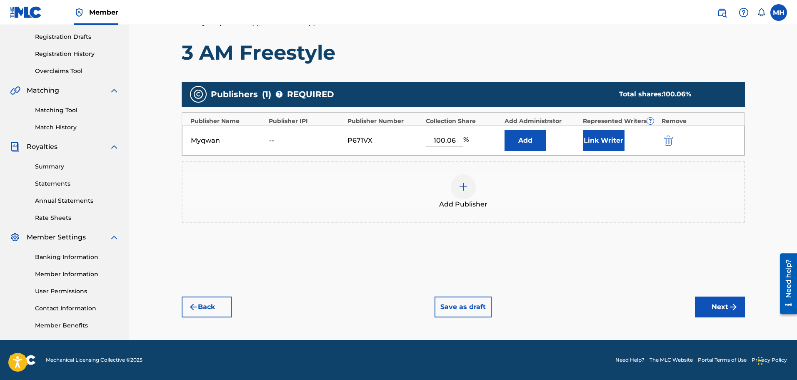
click at [536, 145] on button "Add" at bounding box center [526, 140] width 42 height 21
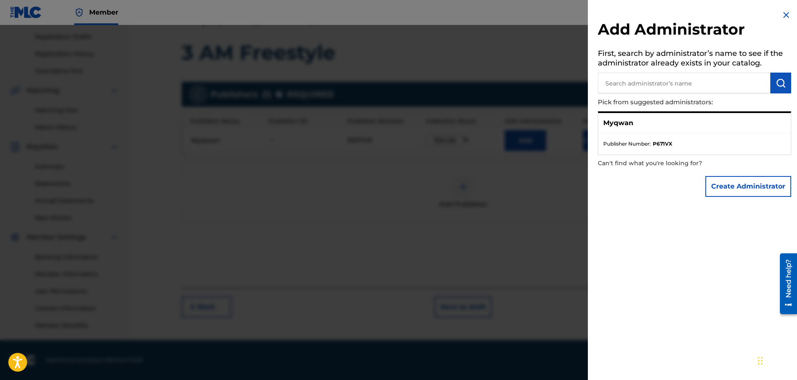
click at [785, 14] on img at bounding box center [786, 15] width 10 height 10
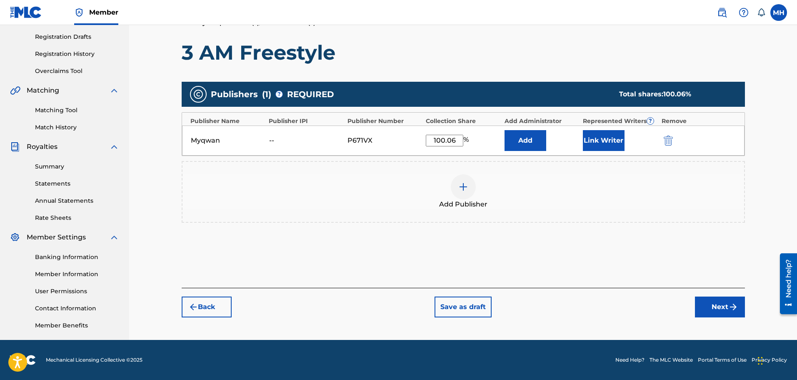
click at [583, 139] on button "Link Writer" at bounding box center [604, 140] width 42 height 21
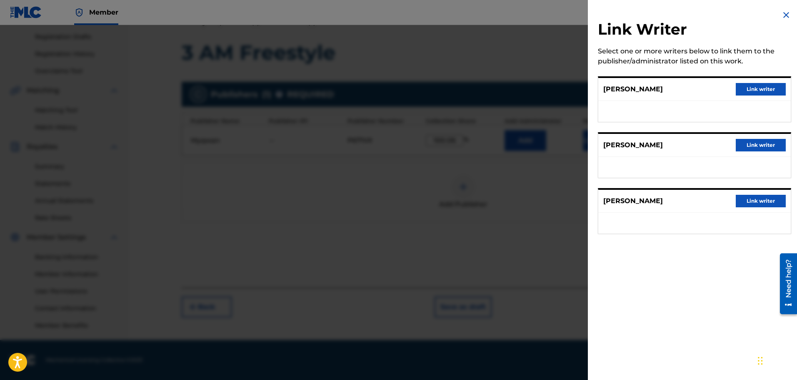
click at [757, 90] on button "Link writer" at bounding box center [761, 89] width 50 height 13
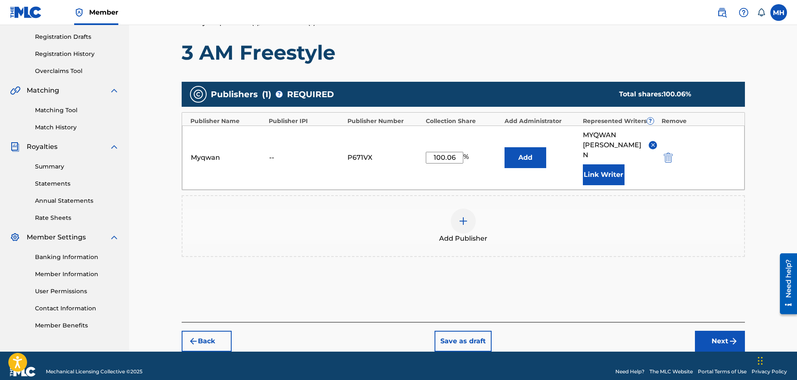
click at [706, 331] on button "Next" at bounding box center [720, 341] width 50 height 21
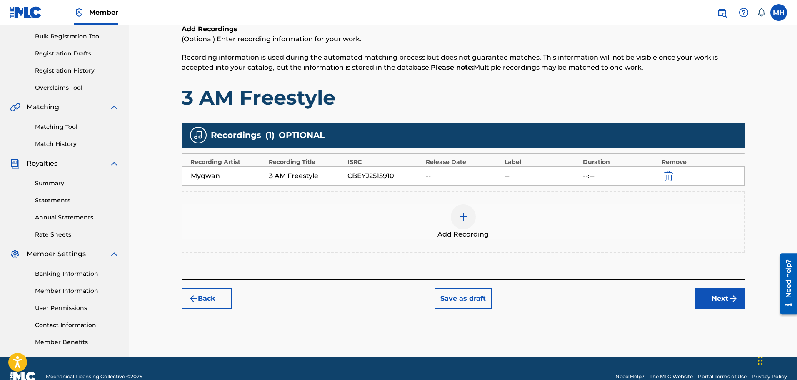
scroll to position [122, 0]
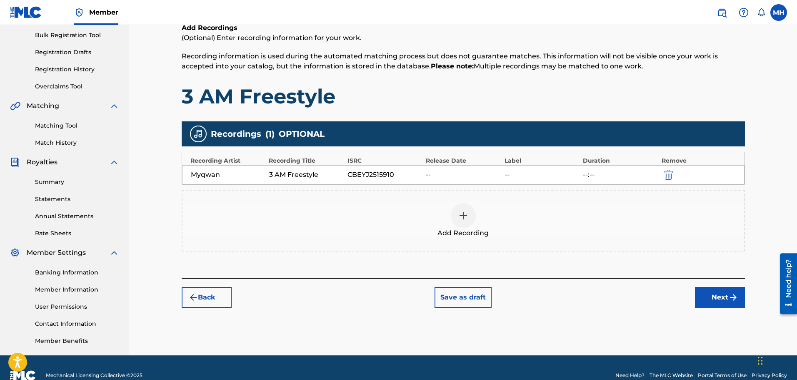
click at [723, 293] on button "Next" at bounding box center [720, 297] width 50 height 21
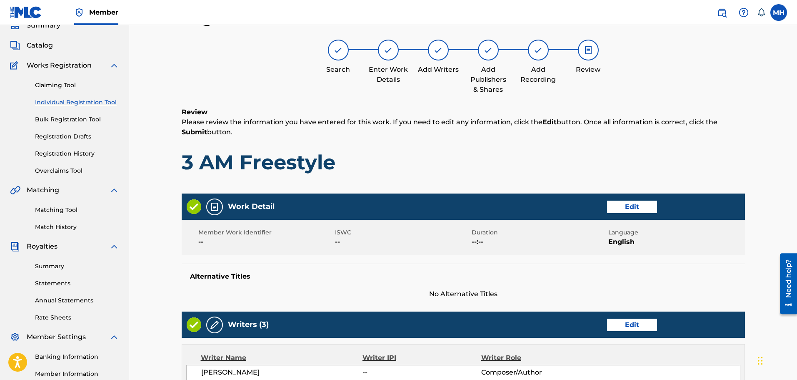
scroll to position [343, 0]
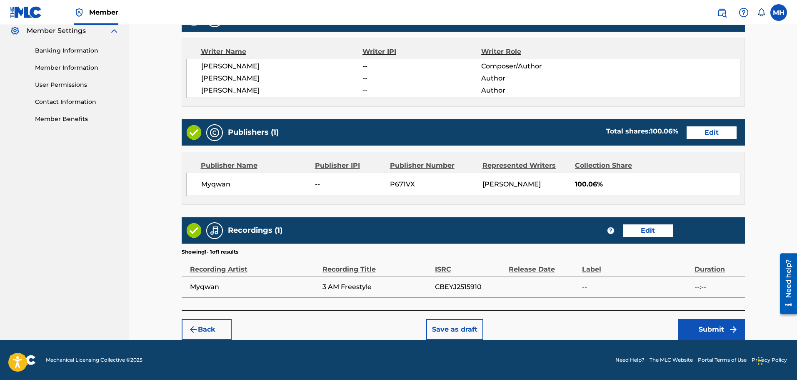
click at [685, 327] on button "Submit" at bounding box center [712, 329] width 67 height 21
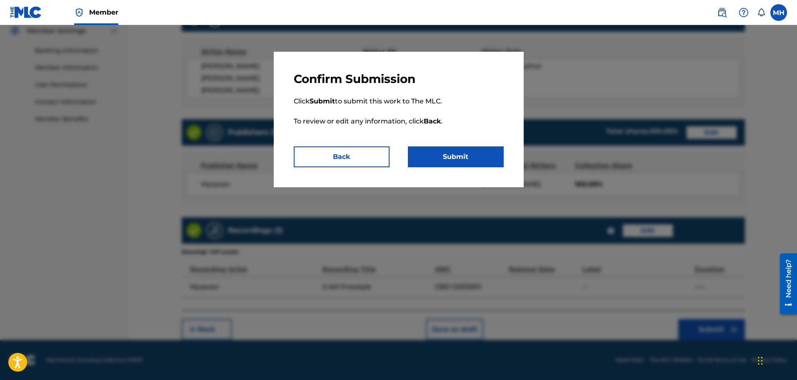
click at [468, 157] on button "Submit" at bounding box center [456, 156] width 96 height 21
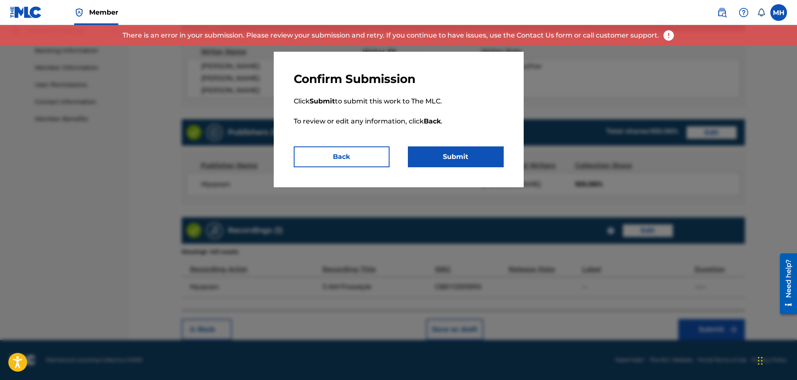
click at [442, 155] on button "Submit" at bounding box center [456, 156] width 96 height 21
click at [437, 157] on button "Submit" at bounding box center [456, 156] width 96 height 21
click at [372, 153] on button "Back" at bounding box center [342, 156] width 96 height 21
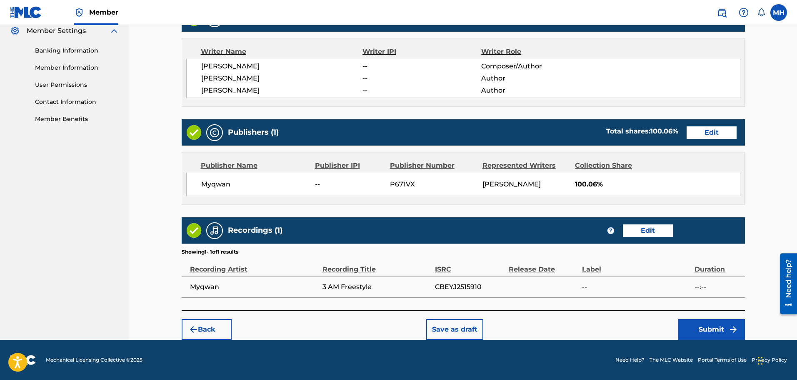
click at [702, 328] on button "Submit" at bounding box center [712, 329] width 67 height 21
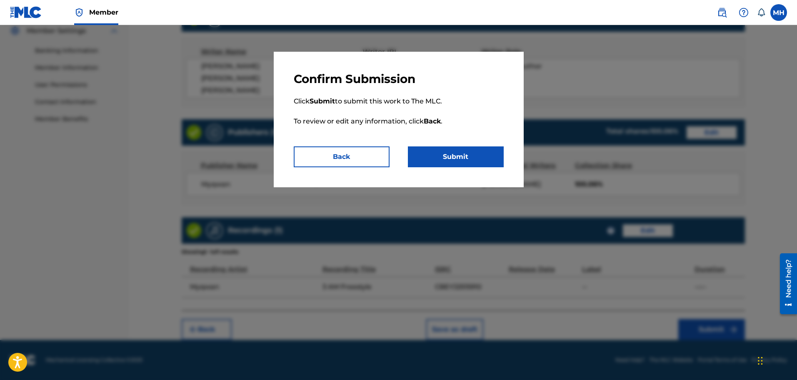
click at [471, 160] on button "Submit" at bounding box center [456, 156] width 96 height 21
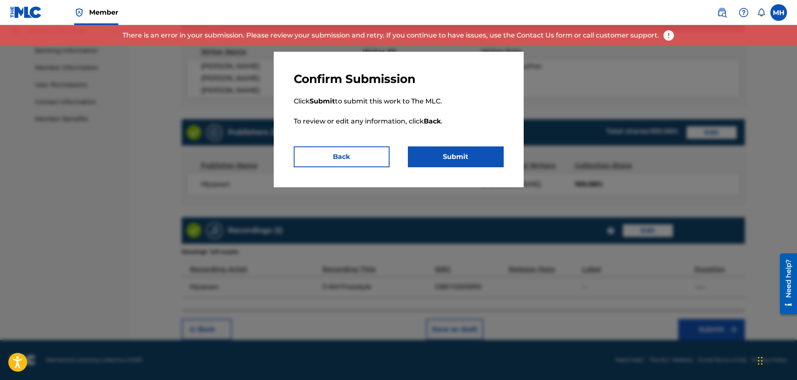
click at [369, 144] on p "Click Submit to submit this work to The MLC. To review or edit any information,…" at bounding box center [399, 116] width 210 height 60
click at [358, 155] on button "Back" at bounding box center [342, 156] width 96 height 21
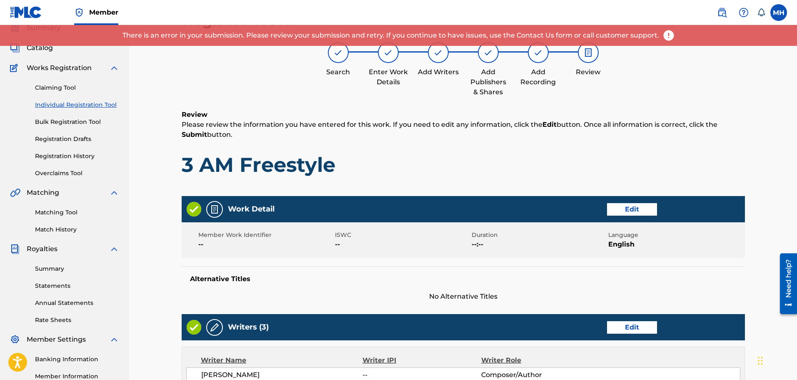
scroll to position [0, 0]
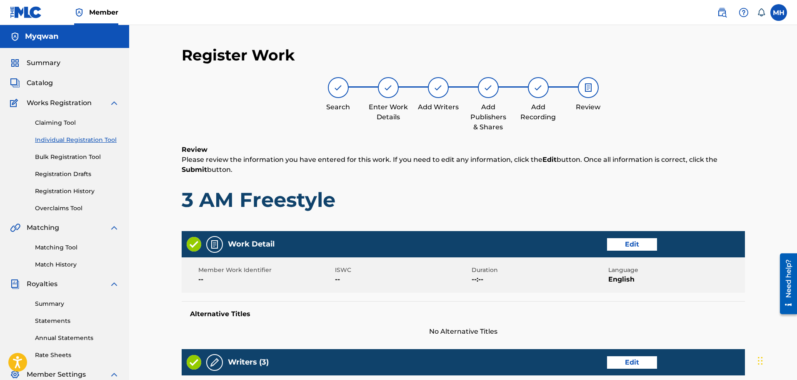
click at [633, 245] on button "Edit" at bounding box center [632, 244] width 50 height 13
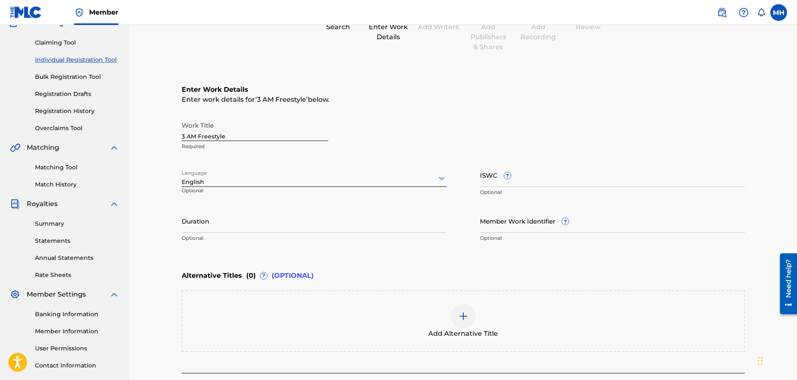
scroll to position [80, 0]
click at [261, 221] on input "Duration" at bounding box center [314, 220] width 265 height 24
type input "2"
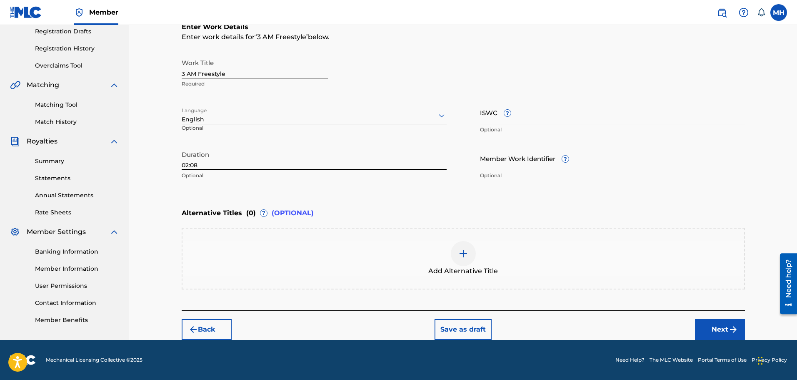
type input "02:08"
click at [703, 328] on button "Next" at bounding box center [720, 329] width 50 height 21
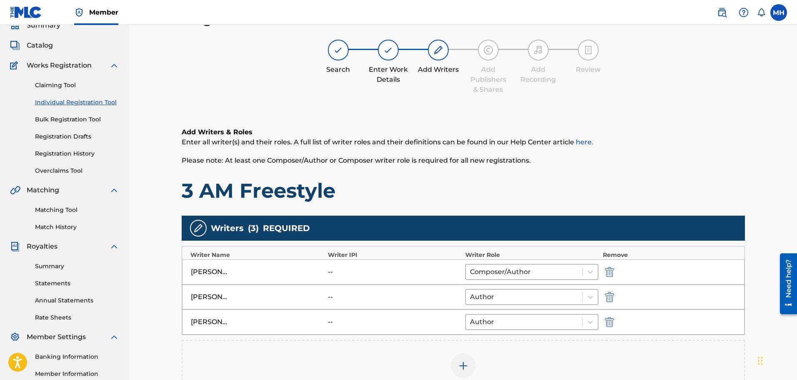
scroll to position [169, 0]
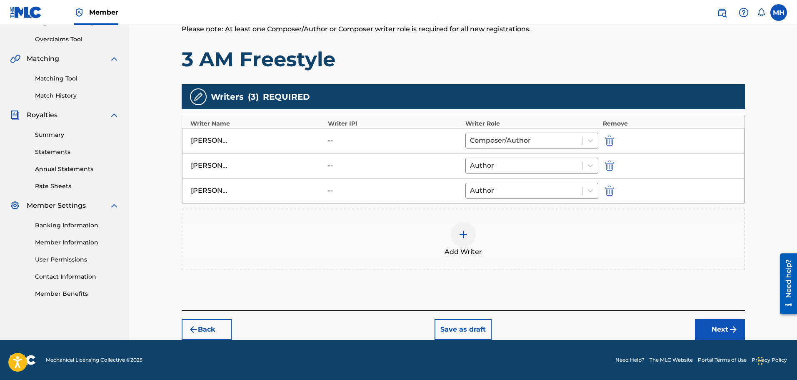
click at [703, 323] on button "Next" at bounding box center [720, 329] width 50 height 21
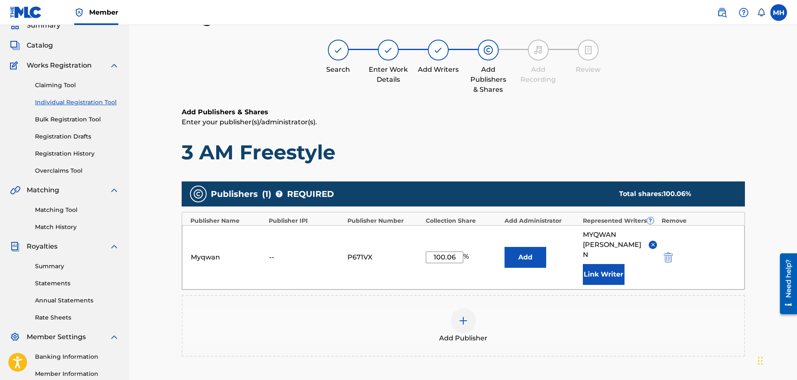
click at [456, 251] on input "100.06" at bounding box center [445, 257] width 38 height 12
type input "100"
click at [517, 150] on h1 "3 AM Freestyle" at bounding box center [463, 152] width 563 height 25
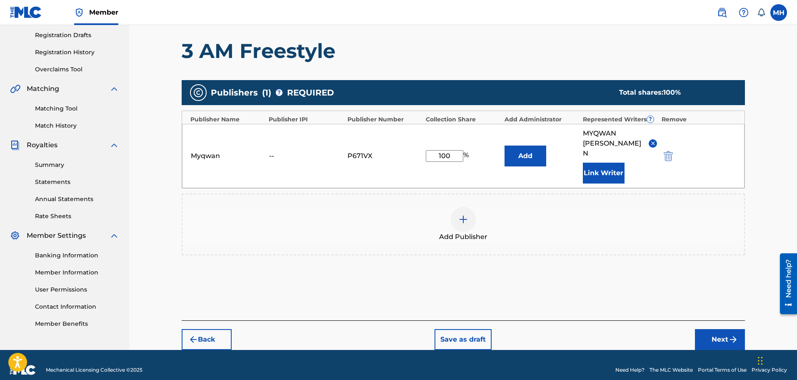
click at [715, 332] on button "Next" at bounding box center [720, 339] width 50 height 21
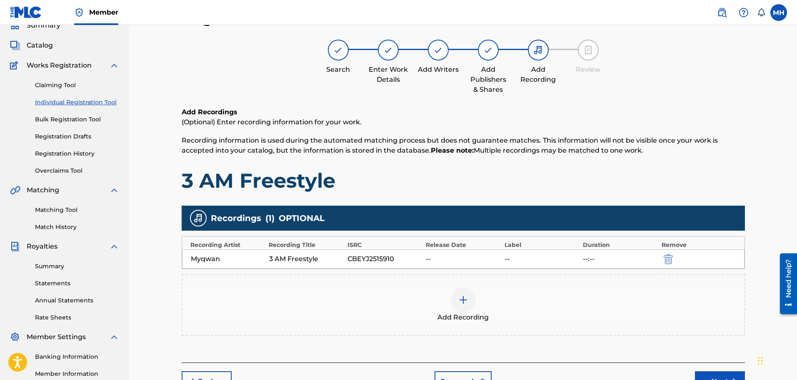
scroll to position [137, 0]
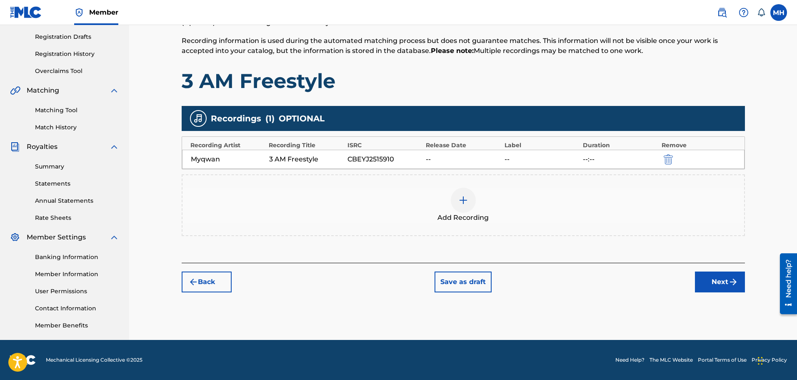
click at [714, 318] on div "Register Work Search Enter Work Details Add Writers Add Publishers & Shares Add…" at bounding box center [463, 124] width 583 height 431
click at [724, 294] on div "Register Work Search Enter Work Details Add Writers Add Publishers & Shares Add…" at bounding box center [463, 124] width 583 height 431
click at [726, 276] on button "Next" at bounding box center [720, 281] width 50 height 21
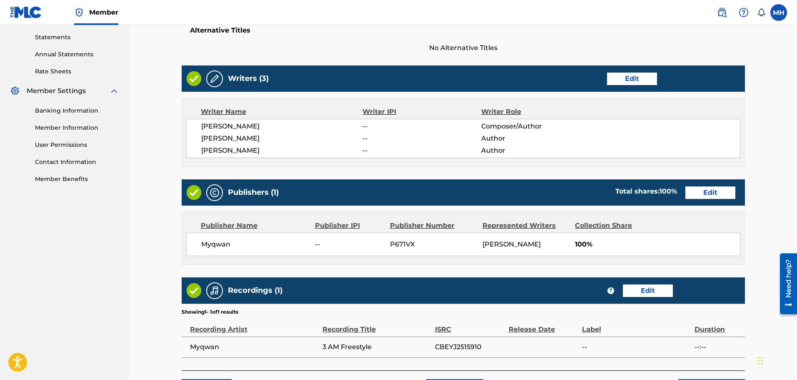
scroll to position [343, 0]
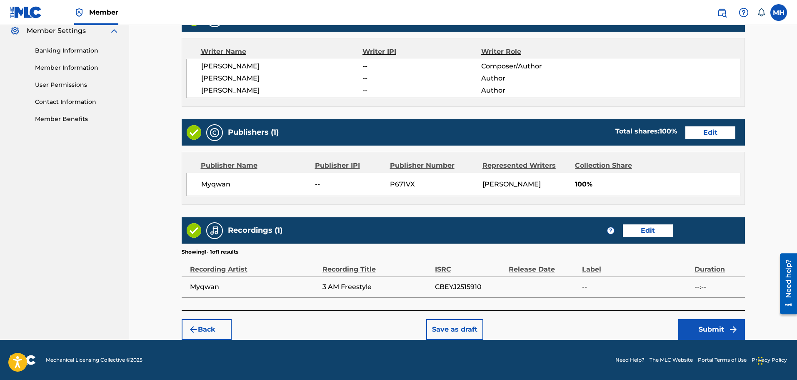
click at [701, 326] on button "Submit" at bounding box center [712, 329] width 67 height 21
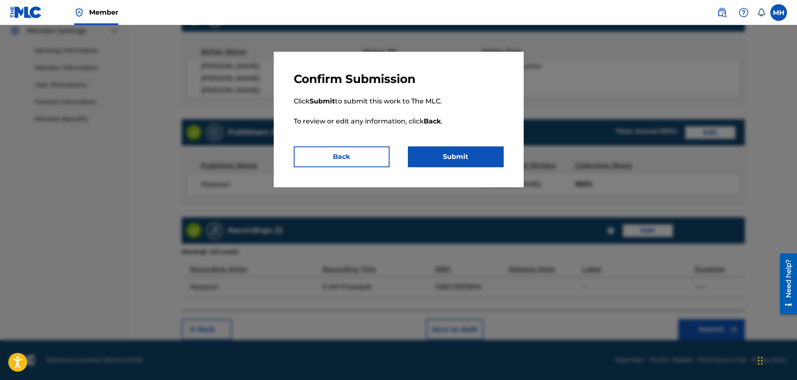
click at [472, 158] on button "Submit" at bounding box center [456, 156] width 96 height 21
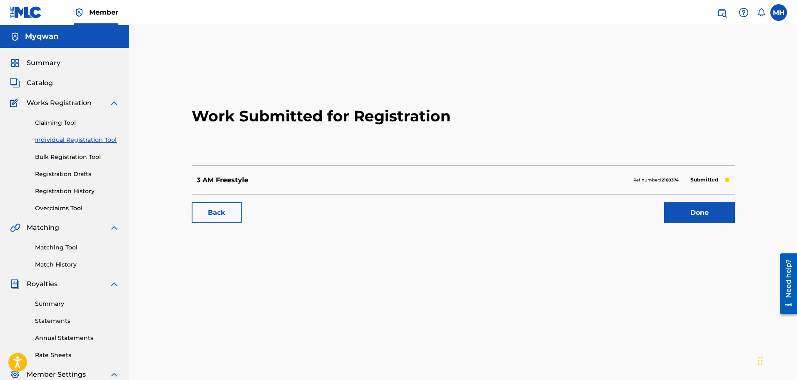
click at [704, 216] on link "Done" at bounding box center [699, 212] width 71 height 21
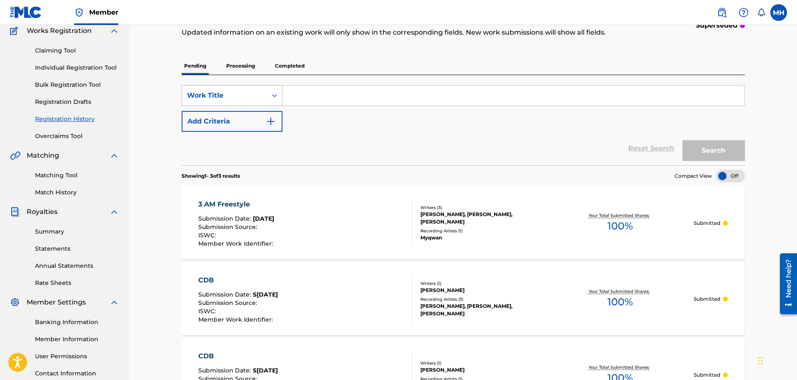
scroll to position [72, 0]
click at [236, 63] on p "Processing" at bounding box center [241, 67] width 34 height 18
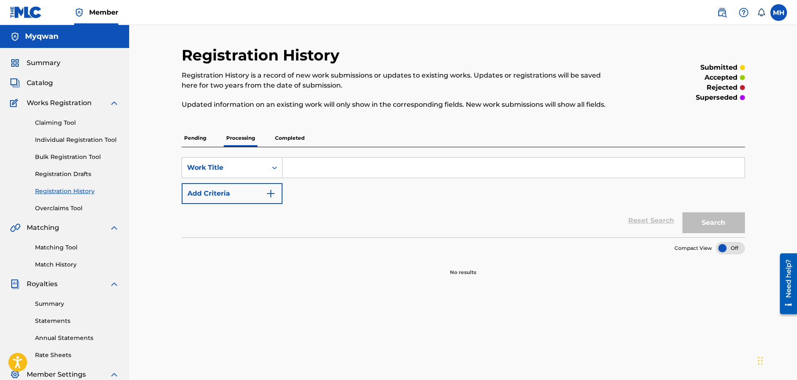
click at [289, 145] on p "Completed" at bounding box center [290, 138] width 35 height 18
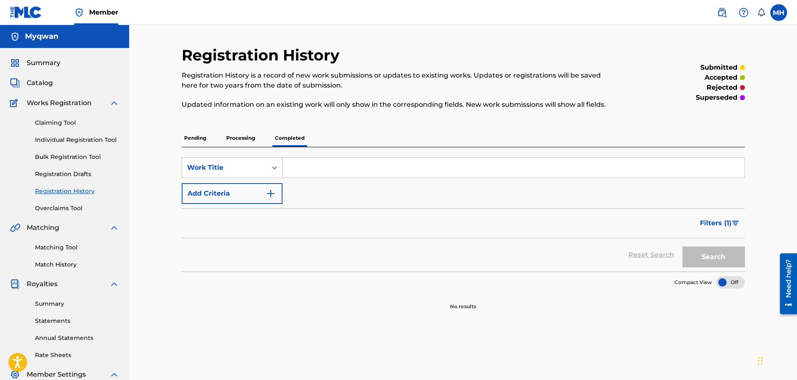
click at [191, 140] on p "Pending" at bounding box center [195, 138] width 27 height 18
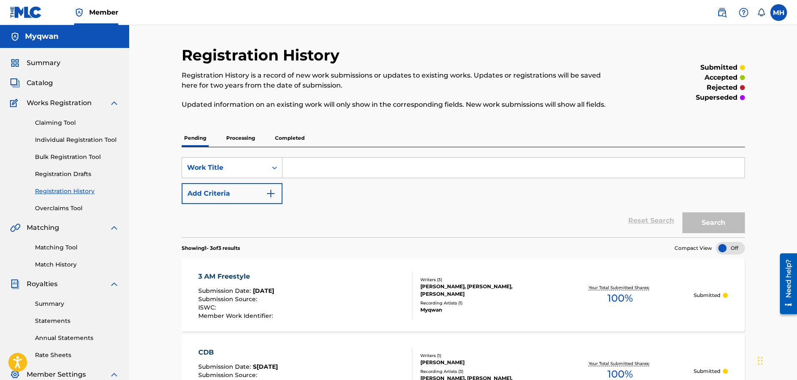
click at [64, 171] on link "Registration Drafts" at bounding box center [77, 174] width 84 height 9
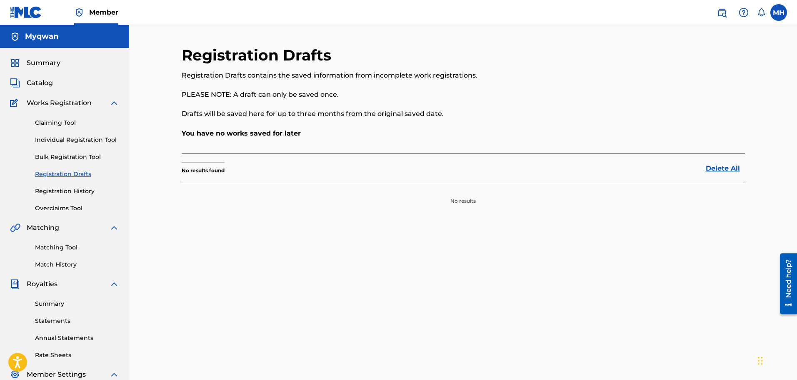
click at [58, 206] on link "Overclaims Tool" at bounding box center [77, 208] width 84 height 9
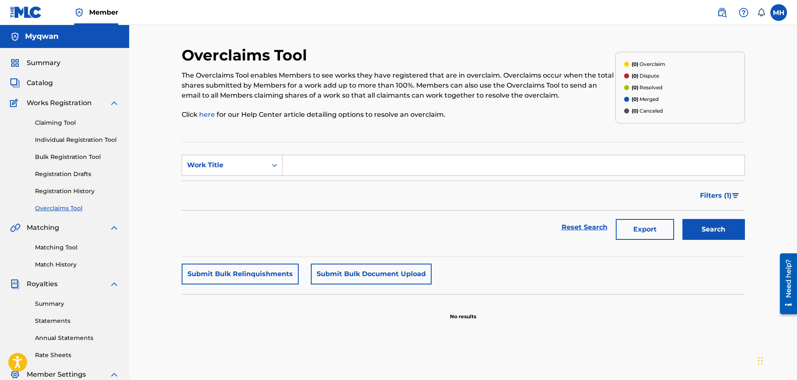
click at [52, 190] on link "Registration History" at bounding box center [77, 191] width 84 height 9
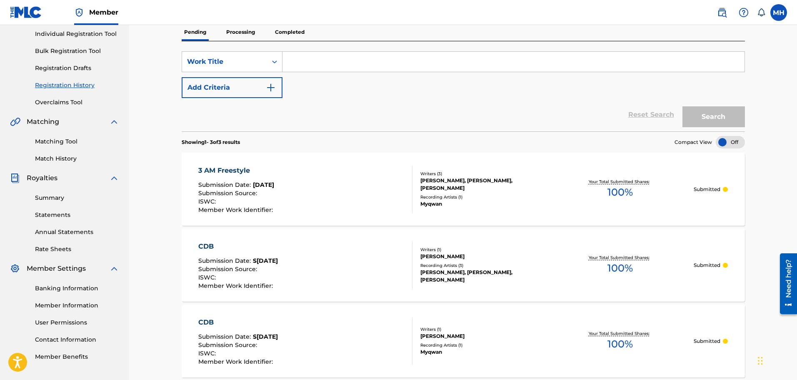
scroll to position [106, 0]
click at [75, 67] on link "Registration Drafts" at bounding box center [77, 67] width 84 height 9
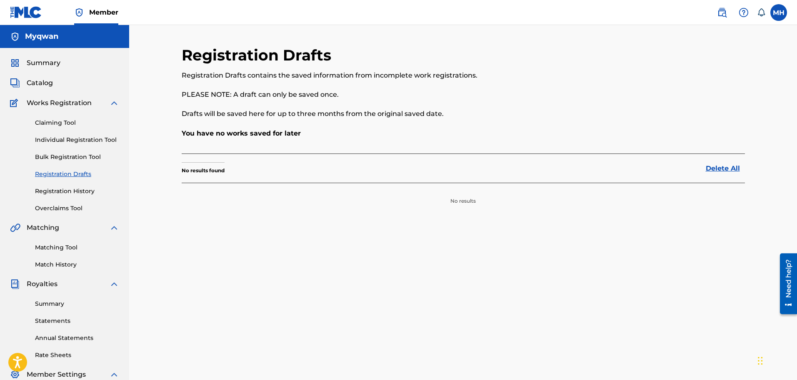
click at [78, 157] on link "Bulk Registration Tool" at bounding box center [77, 157] width 84 height 9
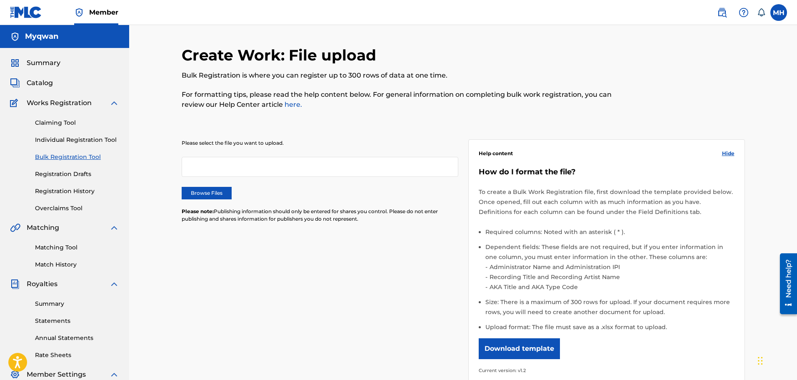
click at [70, 140] on link "Individual Registration Tool" at bounding box center [77, 139] width 84 height 9
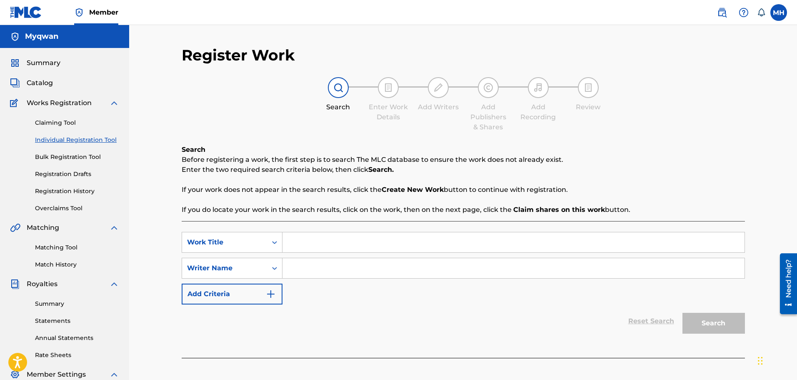
click at [50, 87] on span "Catalog" at bounding box center [40, 83] width 26 height 10
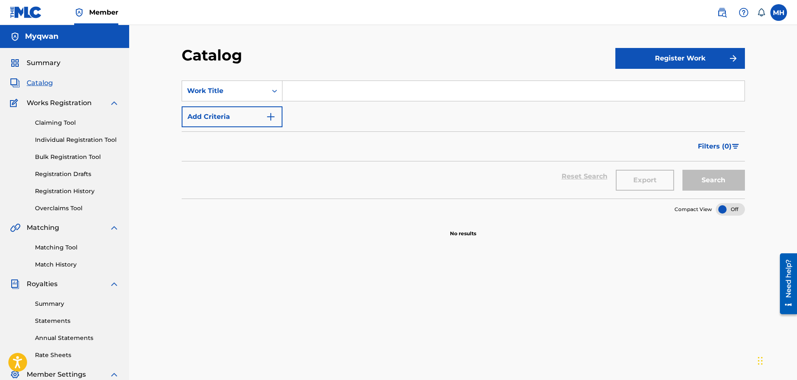
click at [292, 95] on input "Search Form" at bounding box center [514, 91] width 462 height 20
click at [57, 68] on div "Summary Catalog Works Registration Claiming Tool Individual Registration Tool B…" at bounding box center [64, 262] width 129 height 429
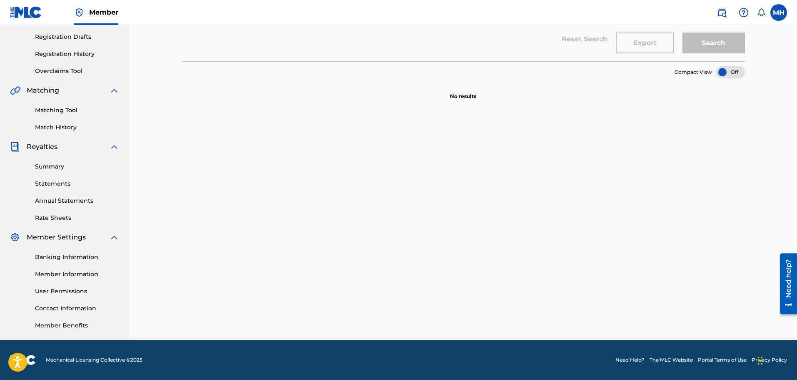
click at [44, 162] on div "Summary Statements Annual Statements Rate Sheets" at bounding box center [64, 187] width 109 height 70
click at [46, 165] on link "Summary" at bounding box center [77, 166] width 84 height 9
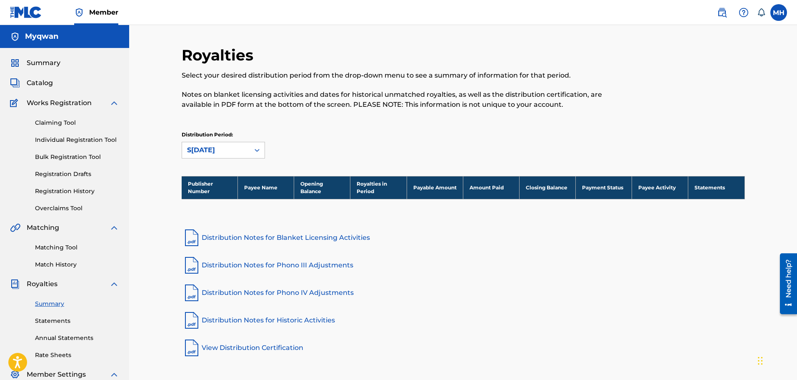
click at [49, 59] on span "Summary" at bounding box center [44, 63] width 34 height 10
